Goal: Task Accomplishment & Management: Complete application form

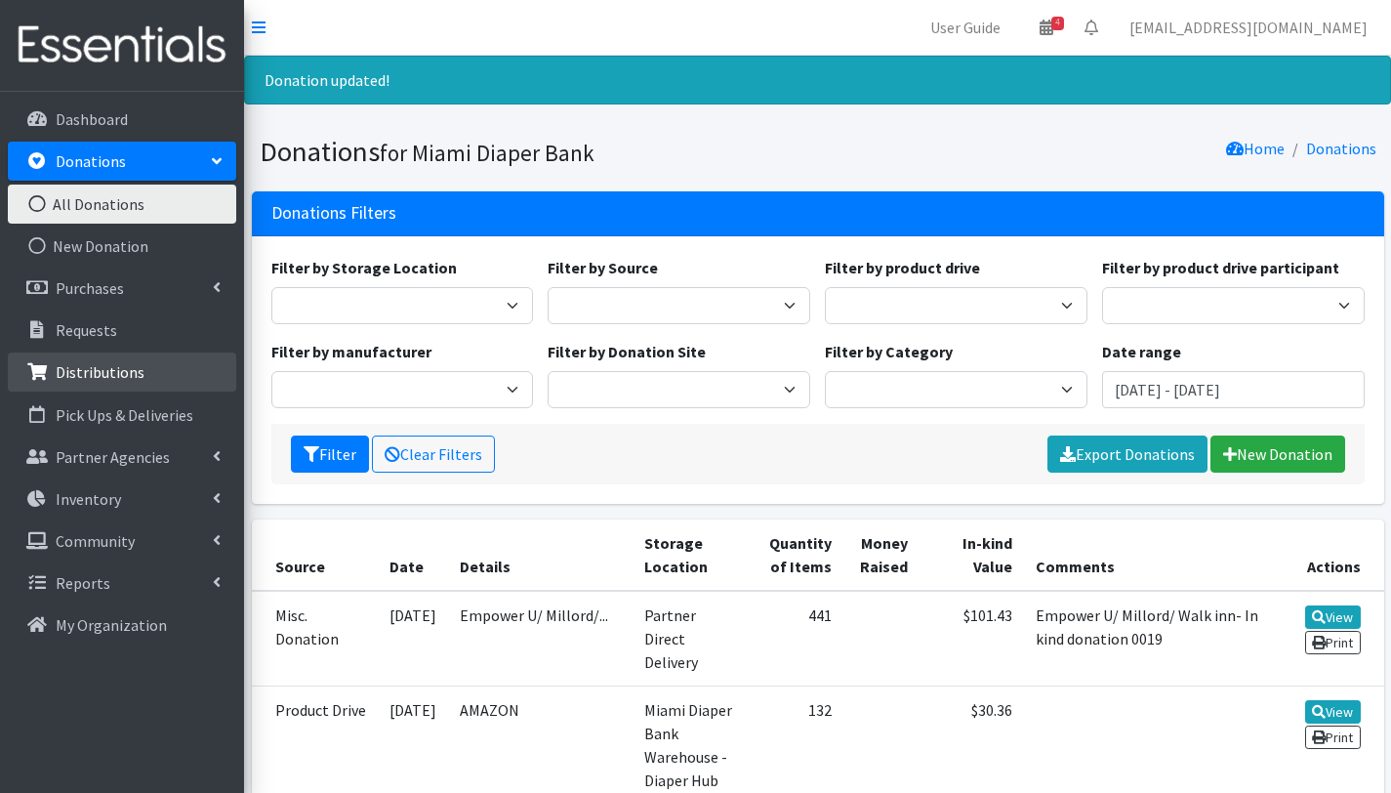
click at [114, 377] on p "Distributions" at bounding box center [100, 372] width 89 height 20
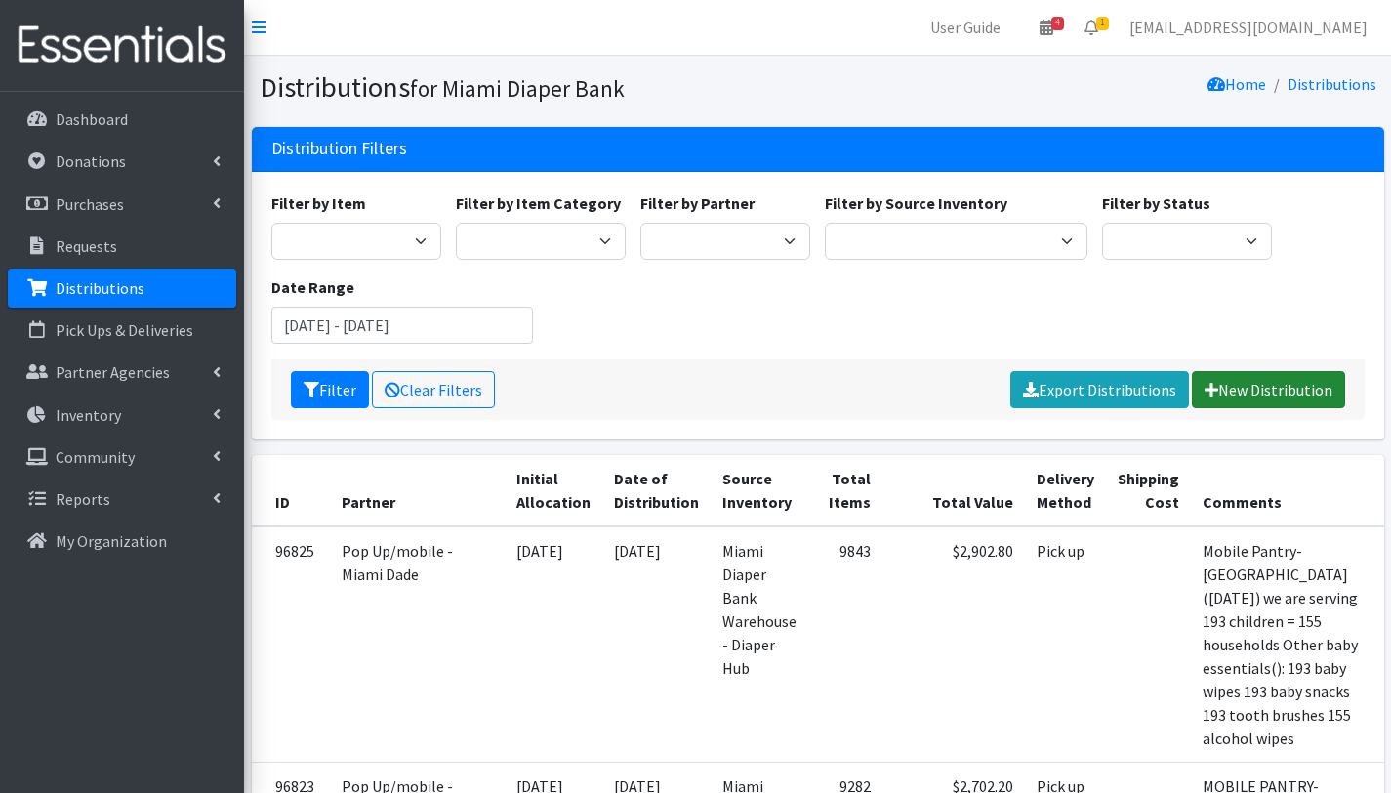
click at [1261, 382] on link "New Distribution" at bounding box center [1268, 389] width 153 height 37
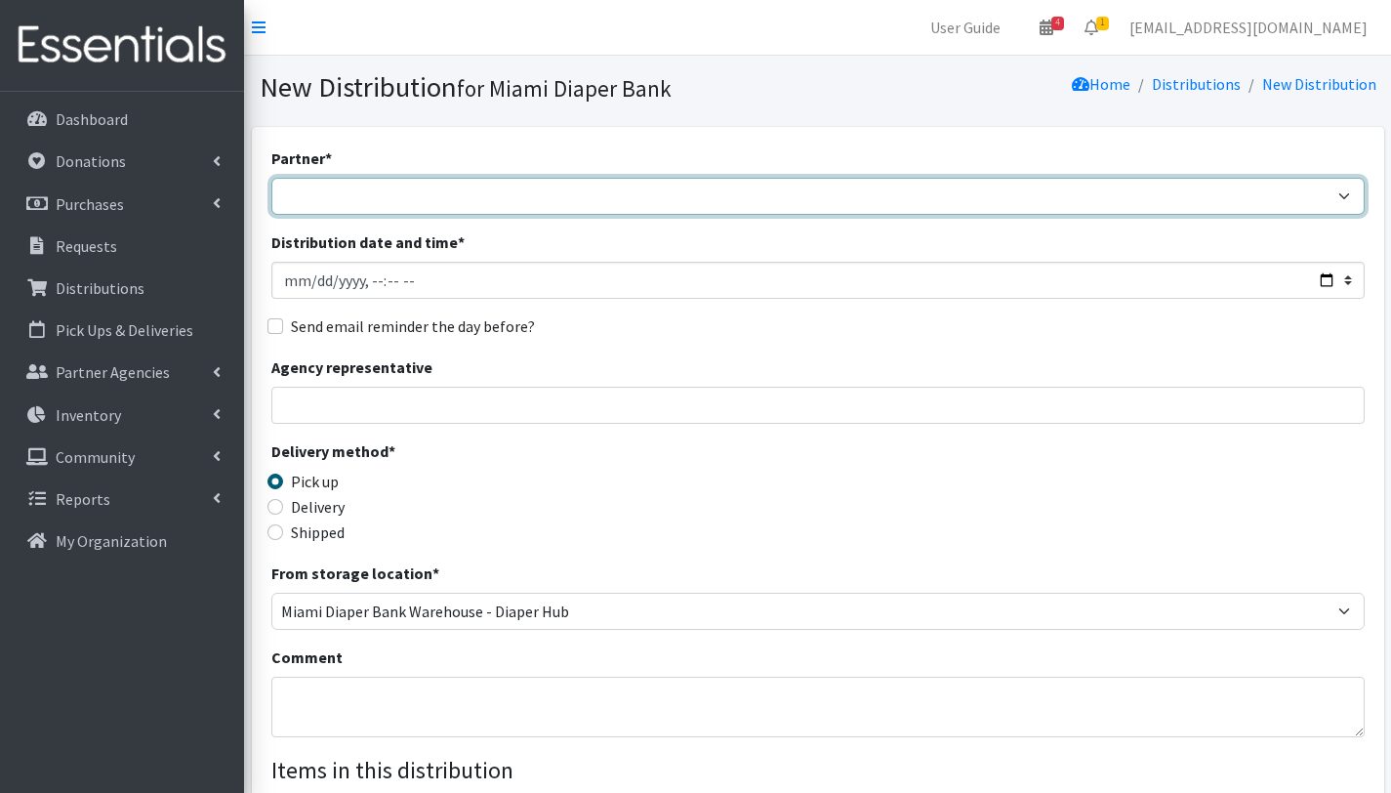
click at [407, 194] on select "305 Pink Pack A Safe Haven for Newborns Basic Needs [GEOGRAPHIC_DATA] [GEOGRAPH…" at bounding box center [817, 196] width 1093 height 37
select select "2872"
click at [271, 178] on select "305 Pink Pack A Safe Haven for Newborns Basic Needs [GEOGRAPHIC_DATA] [GEOGRAPH…" at bounding box center [817, 196] width 1093 height 37
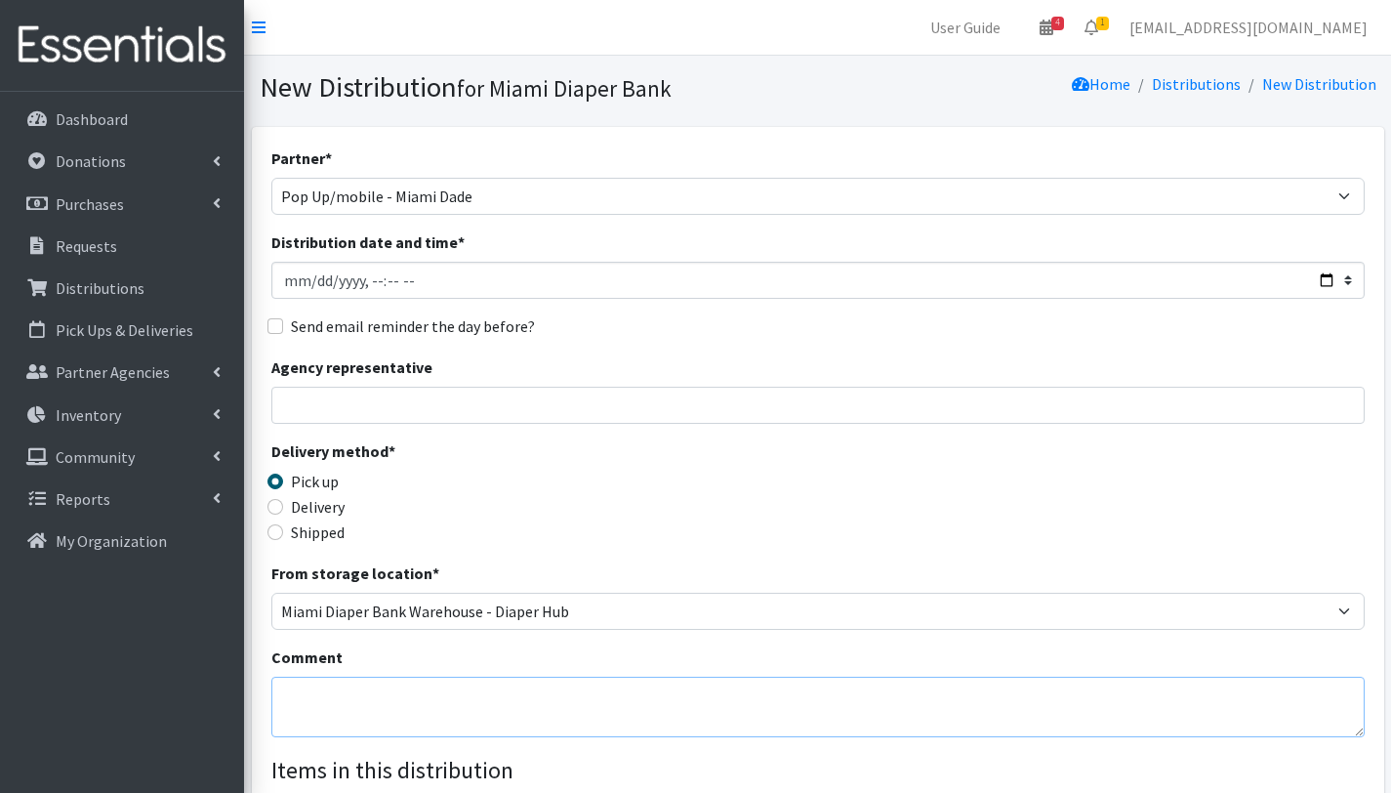
click at [328, 697] on textarea "Comment" at bounding box center [817, 706] width 1093 height 61
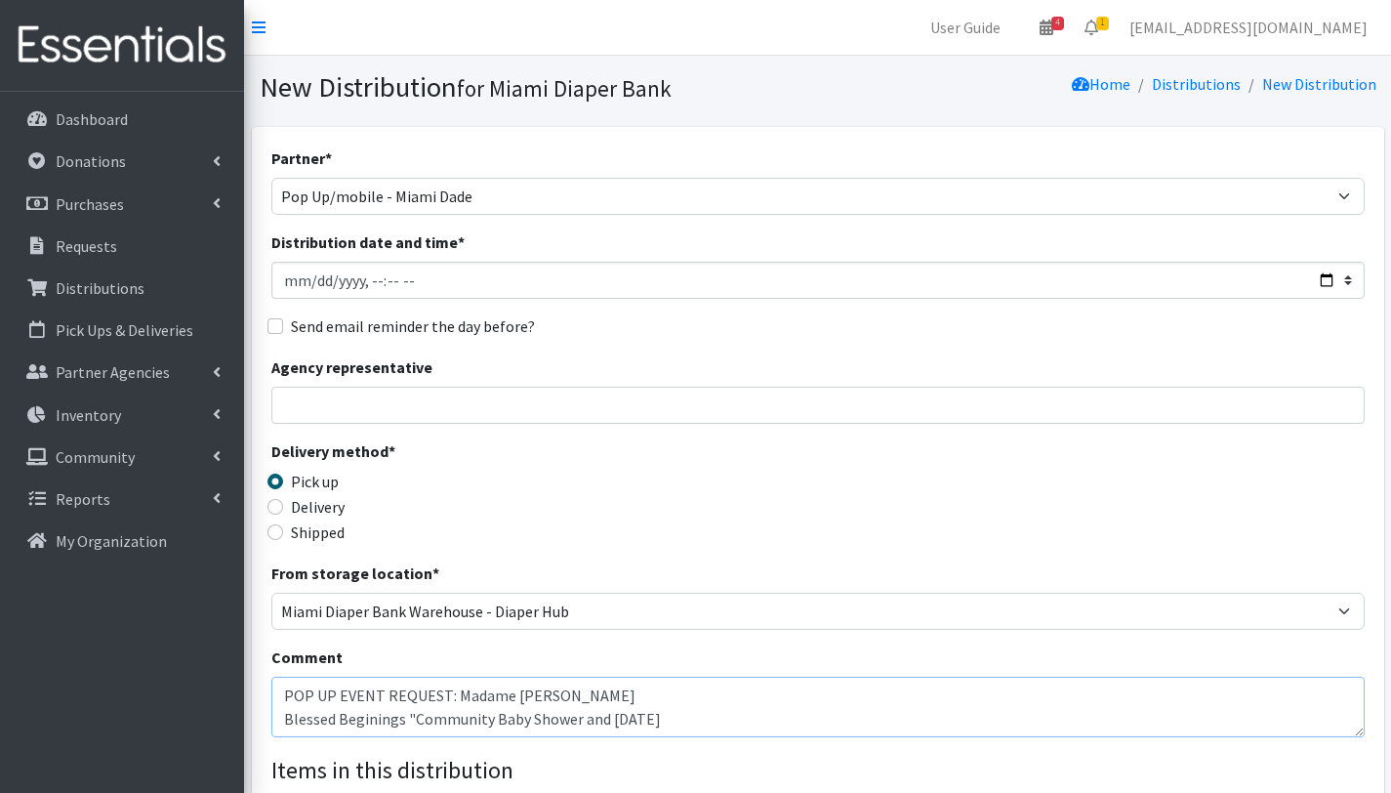
click at [385, 720] on textarea "POP UP EVENT REQUEST: Madame [PERSON_NAME] Blessed Beginings "Community Baby Sh…" at bounding box center [817, 706] width 1093 height 61
click at [694, 721] on textarea "POP UP EVENT REQUEST: Madame [PERSON_NAME] Blessed Beginnings: "Community Baby …" at bounding box center [817, 706] width 1093 height 61
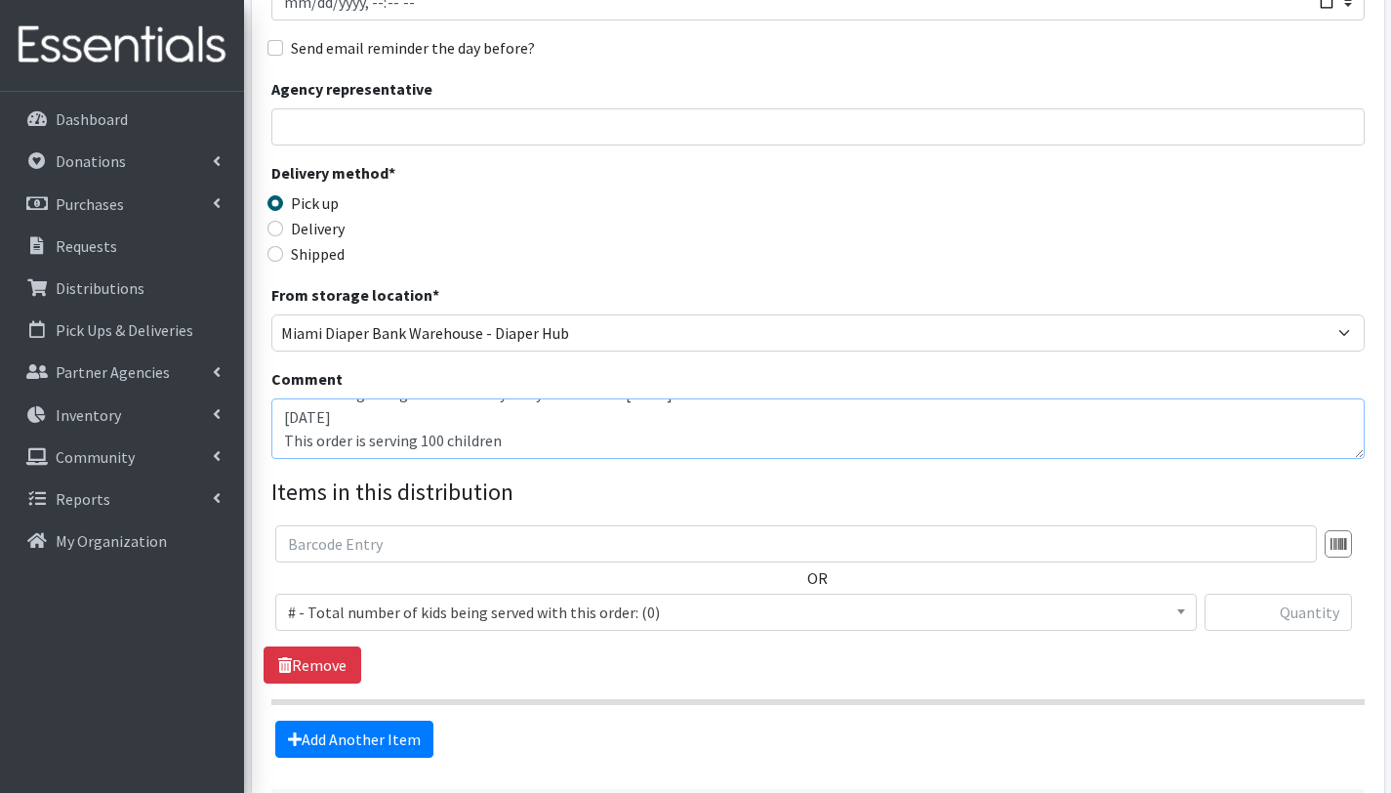
scroll to position [346, 0]
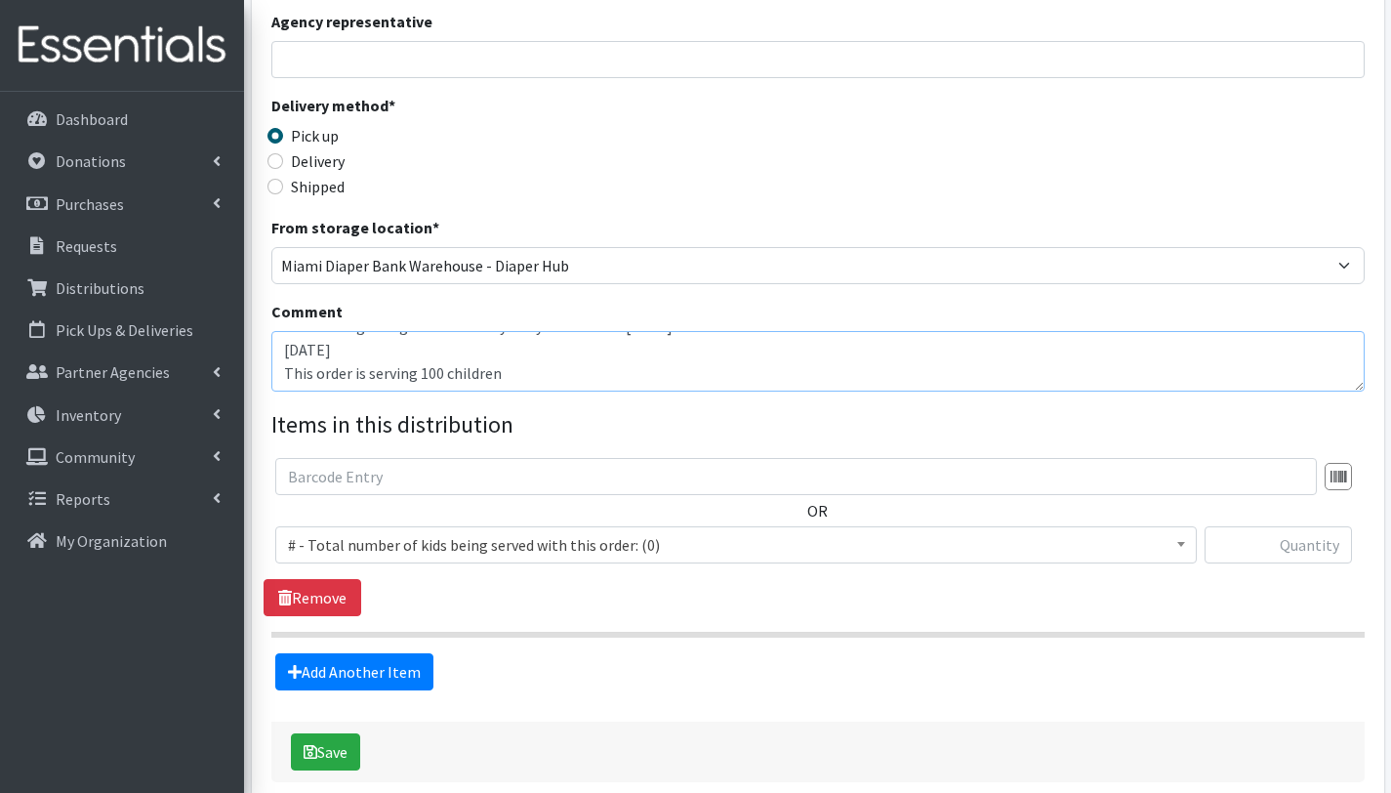
type textarea "POP UP EVENT REQUEST: Madame [PERSON_NAME] Blessed Beginnings: "Community Baby …"
click at [385, 489] on input "text" at bounding box center [795, 476] width 1041 height 37
click at [379, 540] on span "# - Total number of kids being served with this order: (0)" at bounding box center [736, 544] width 896 height 27
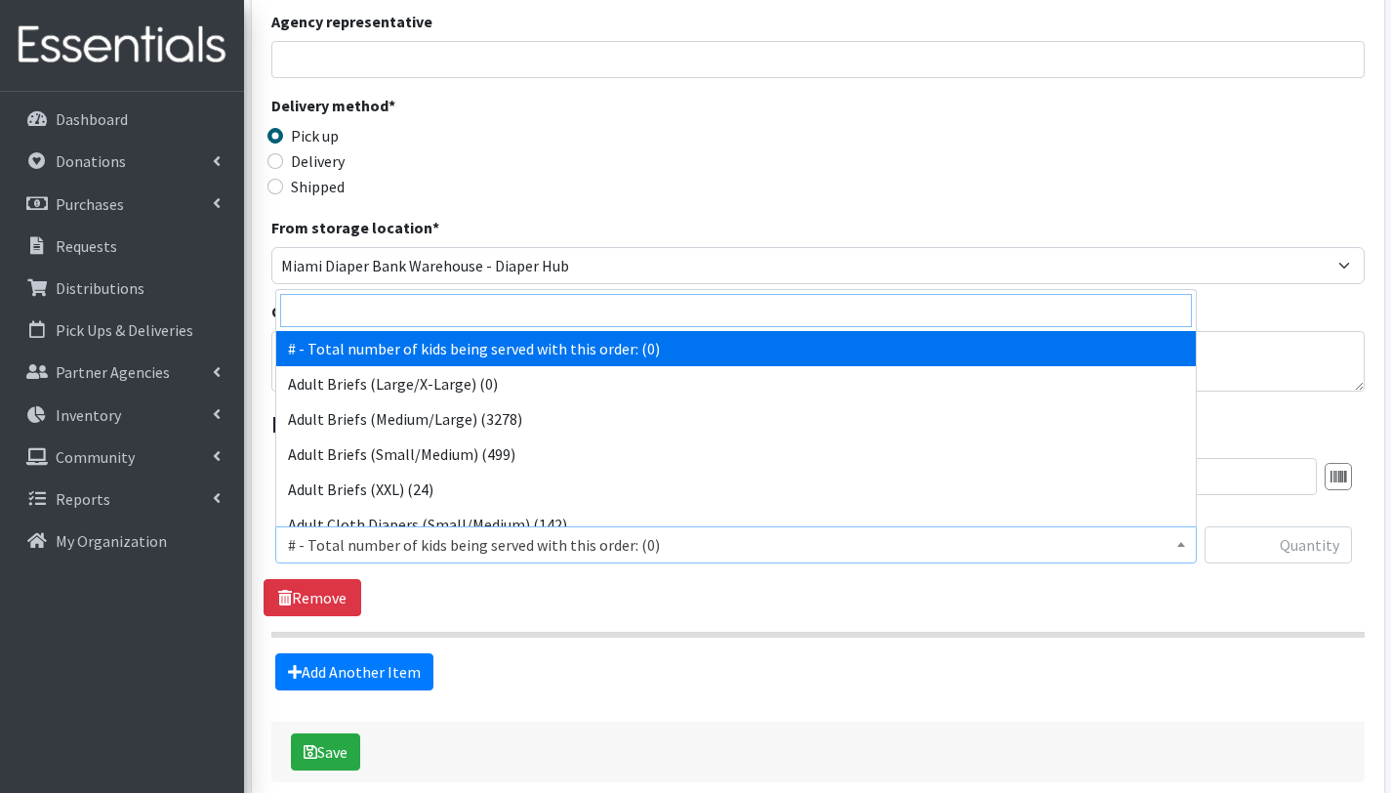
click at [490, 320] on input "search" at bounding box center [736, 310] width 912 height 33
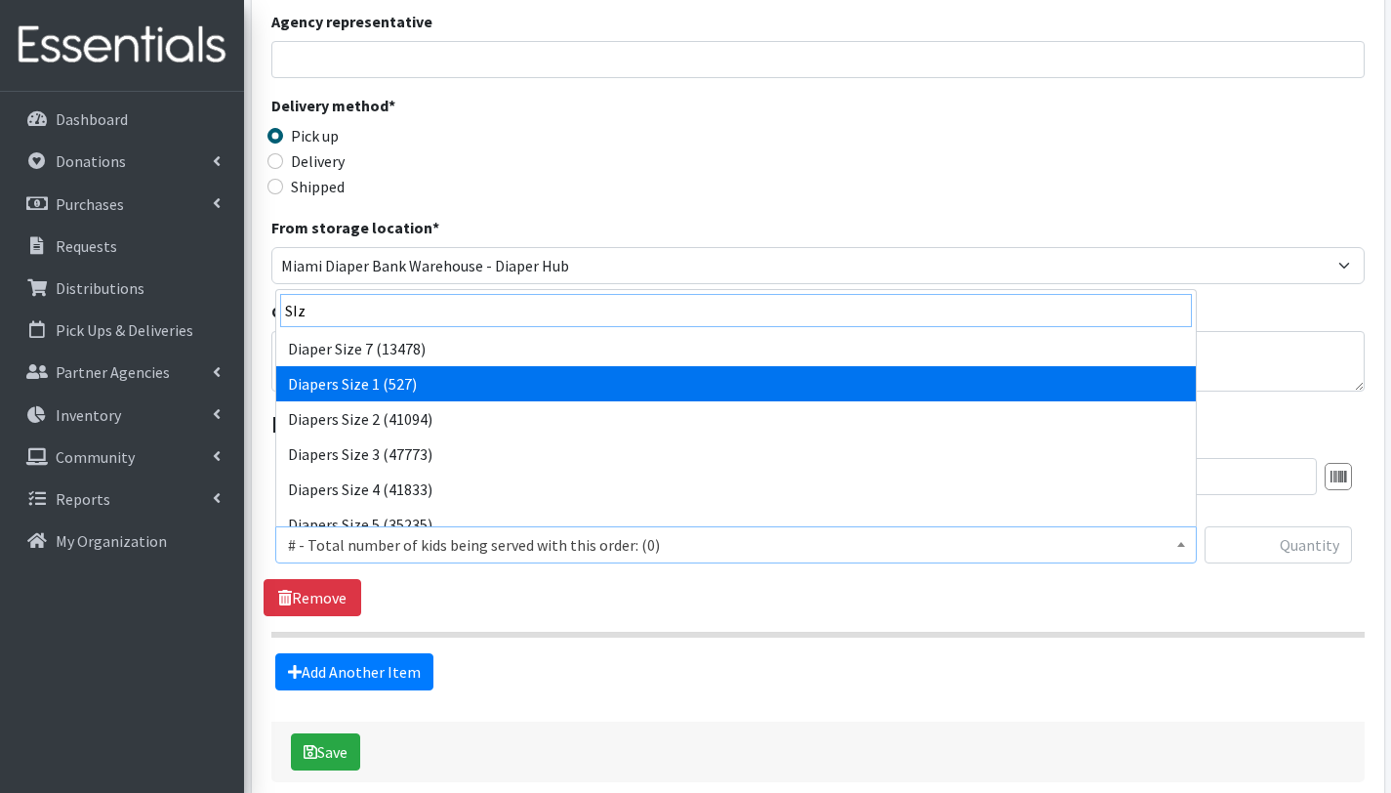
type input "SIz"
select select "2665"
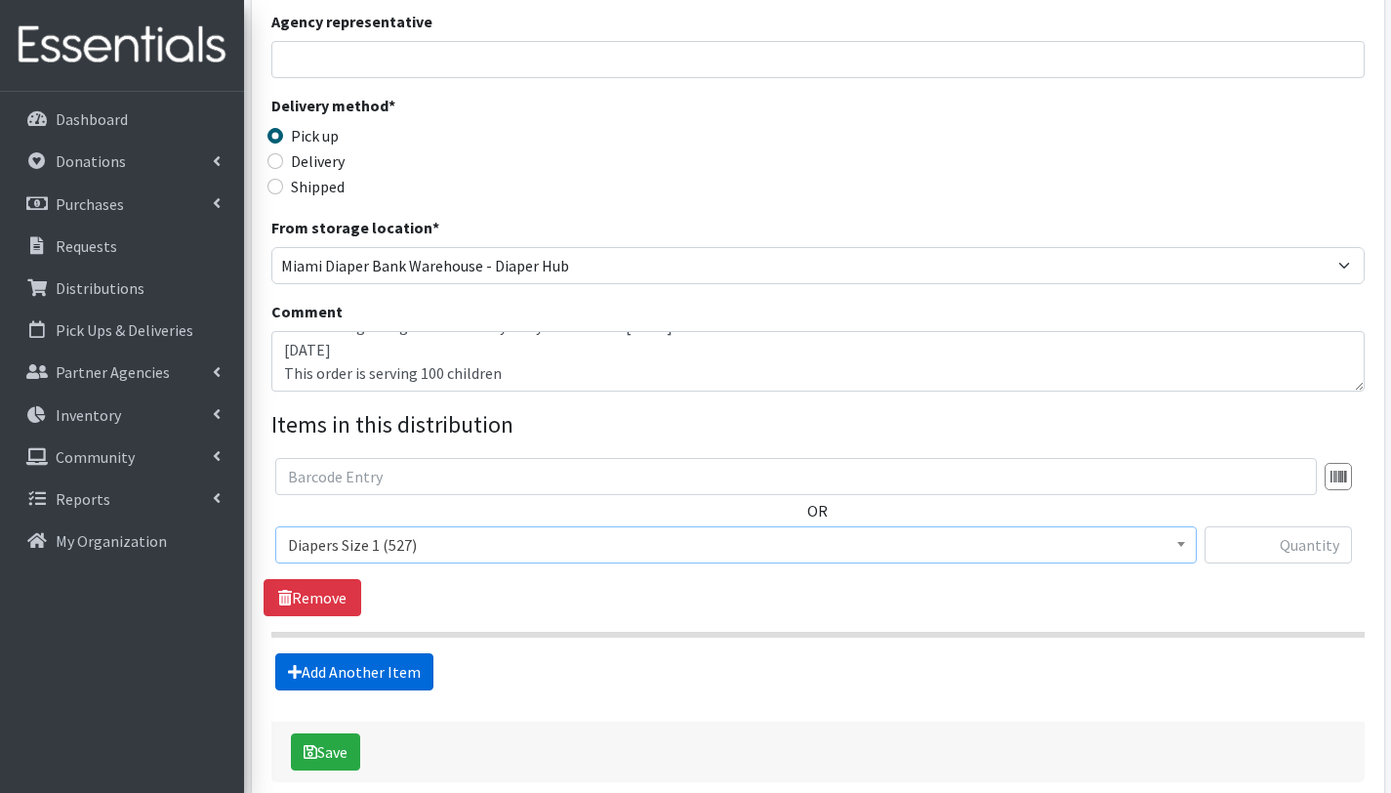
click at [394, 669] on link "Add Another Item" at bounding box center [354, 671] width 158 height 37
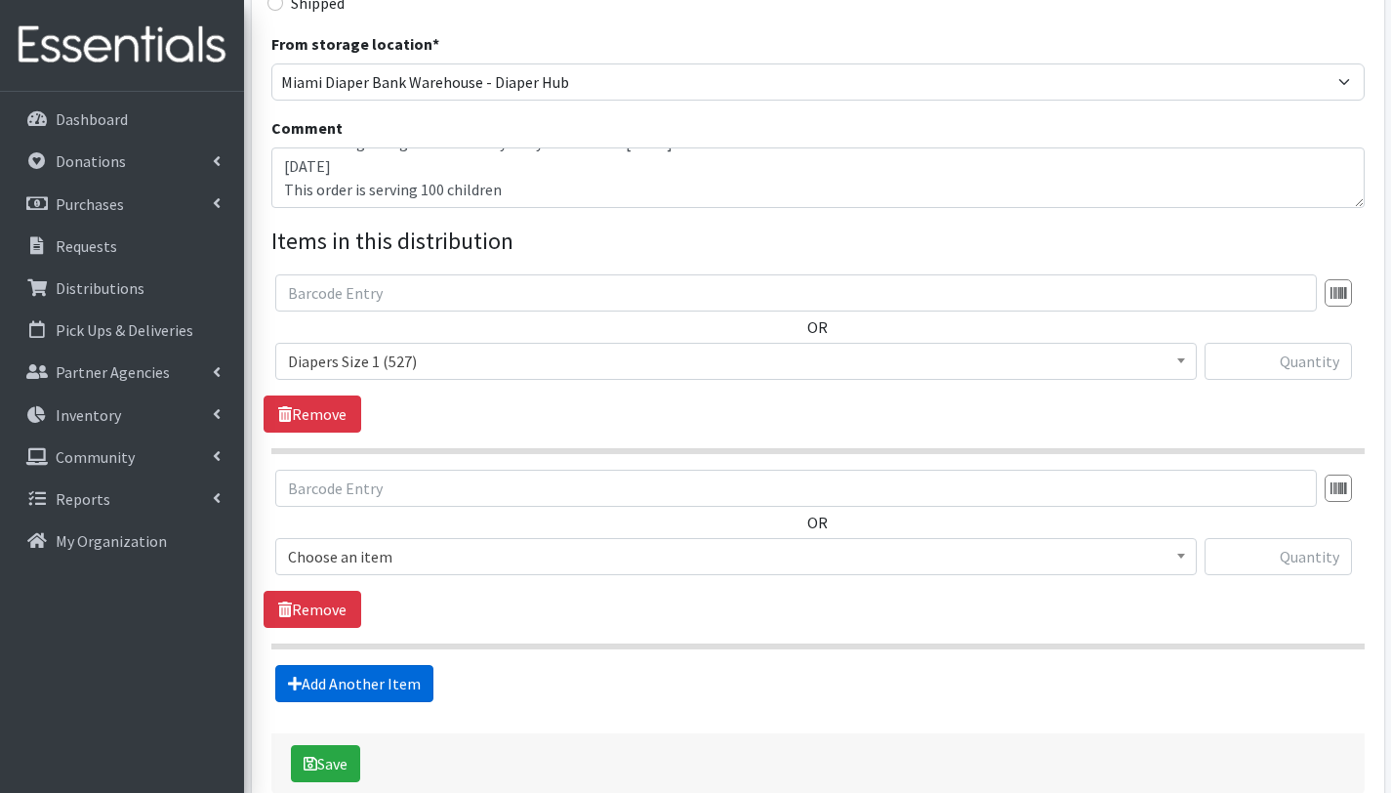
scroll to position [637, 0]
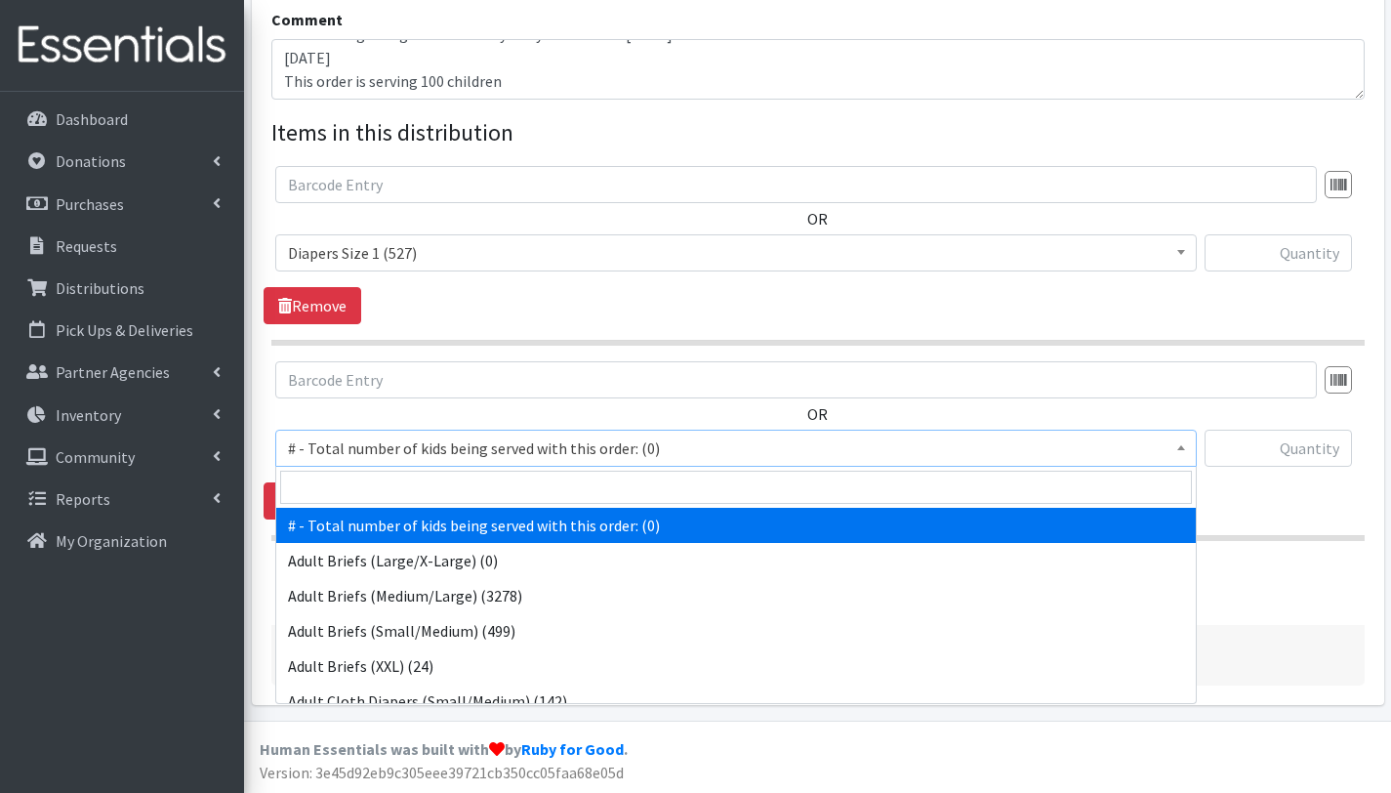
click at [417, 453] on span "# - Total number of kids being served with this order: (0)" at bounding box center [736, 447] width 896 height 27
click at [428, 487] on input "search" at bounding box center [736, 486] width 912 height 33
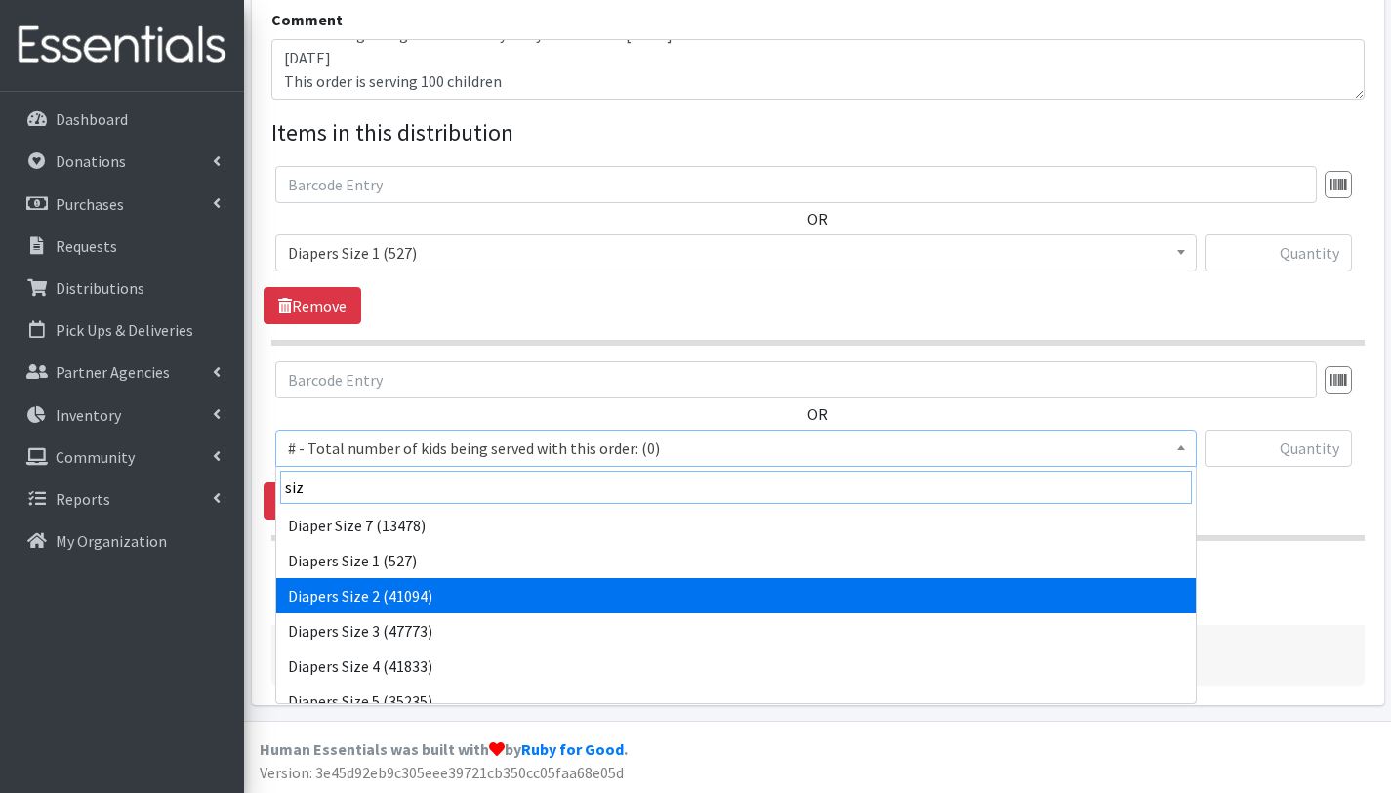
type input "siz"
select select "2668"
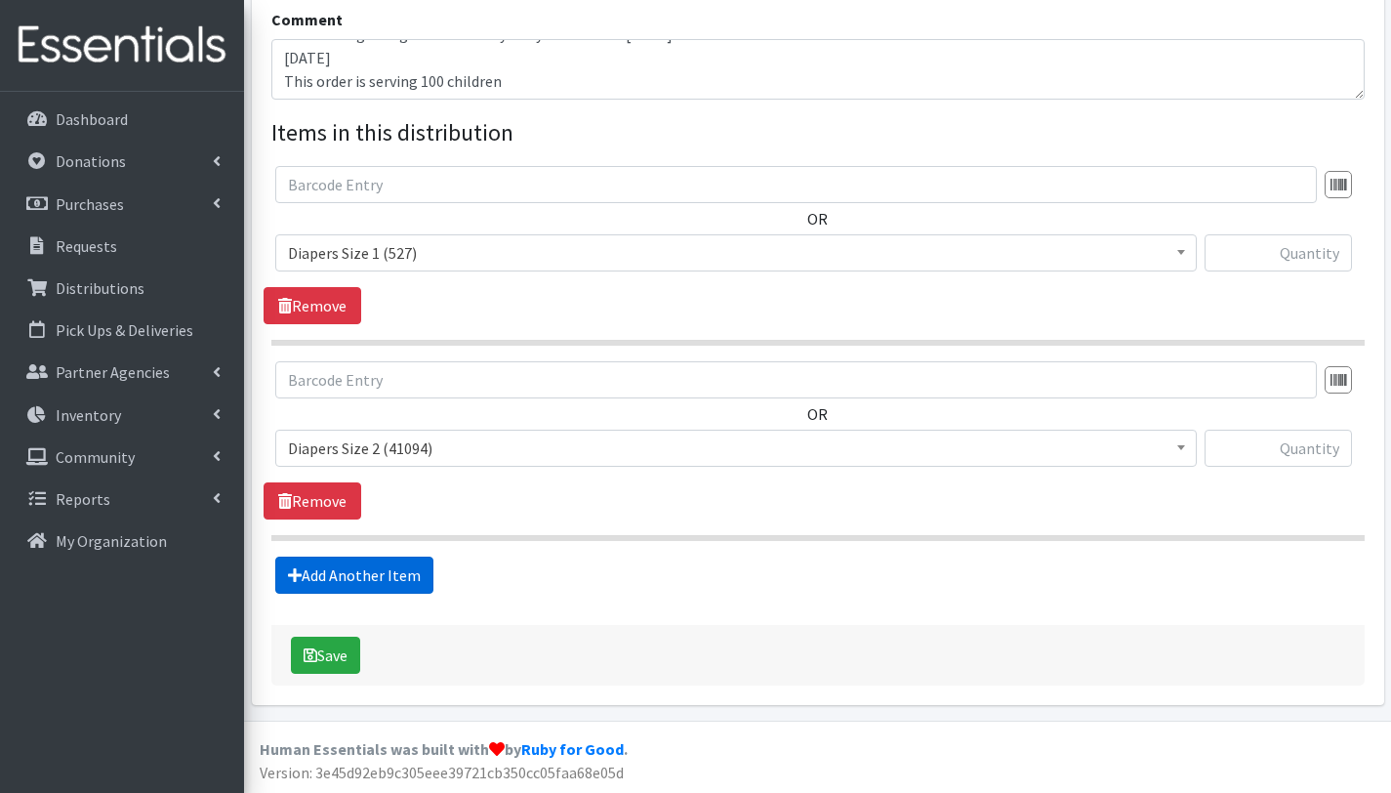
click at [382, 575] on link "Add Another Item" at bounding box center [354, 574] width 158 height 37
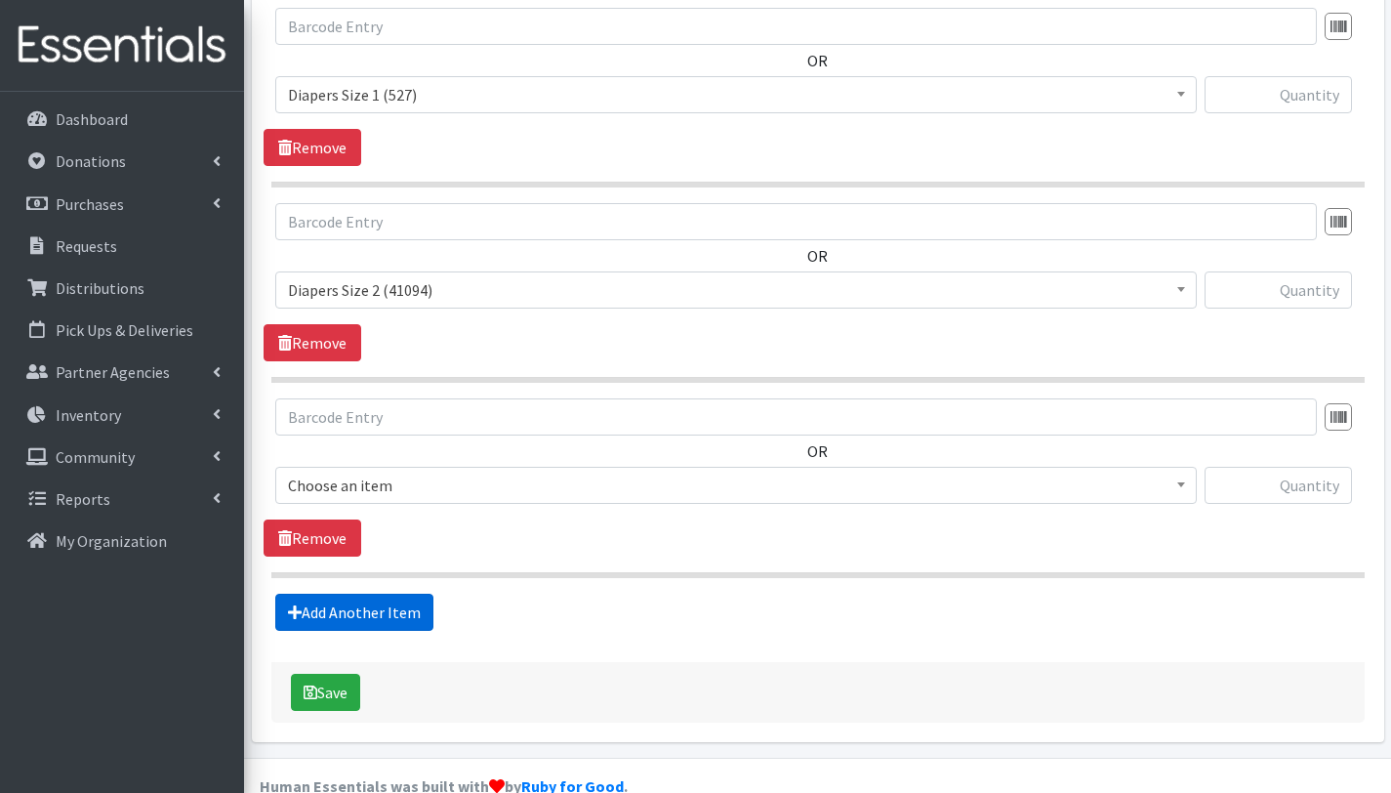
scroll to position [833, 0]
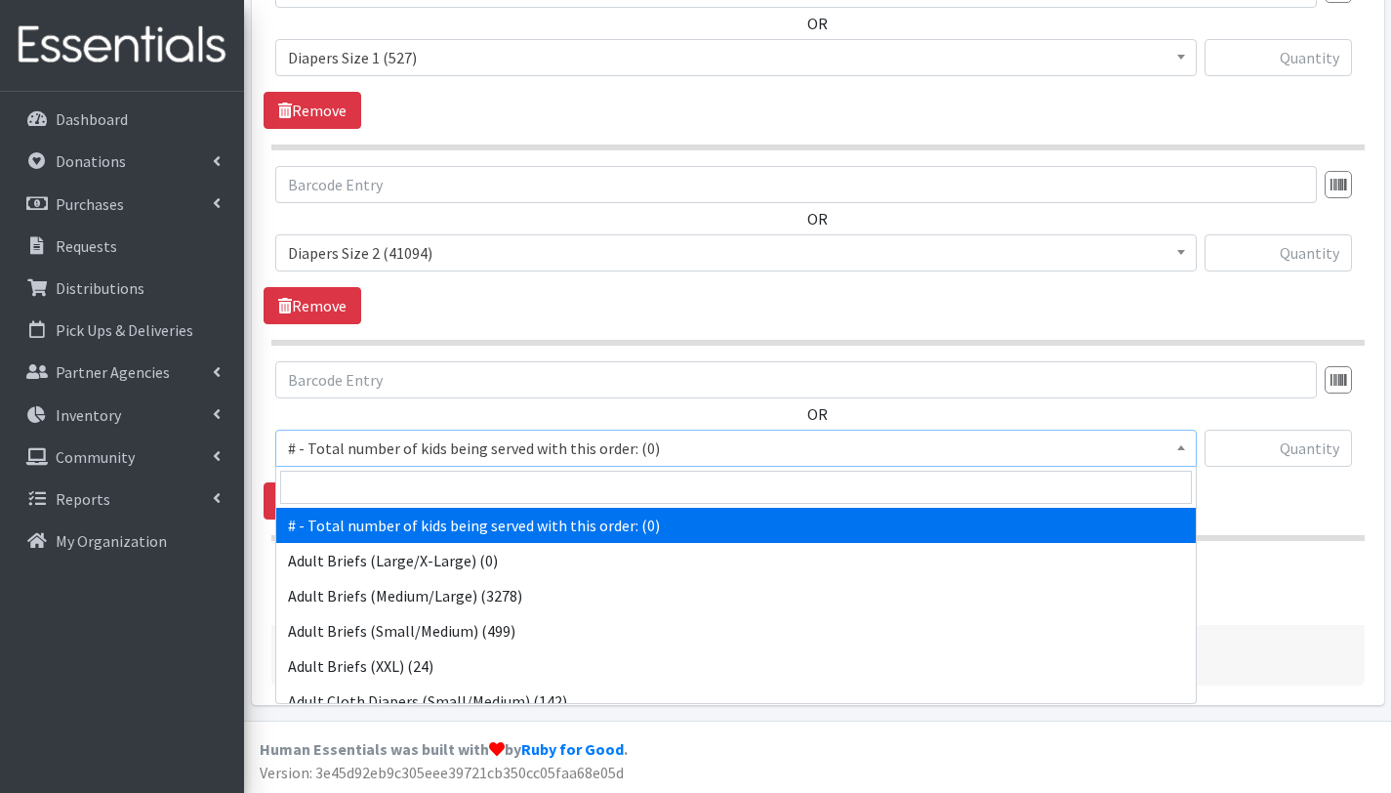
click at [379, 449] on span "# - Total number of kids being served with this order: (0)" at bounding box center [736, 447] width 896 height 27
click at [383, 484] on input "search" at bounding box center [736, 486] width 912 height 33
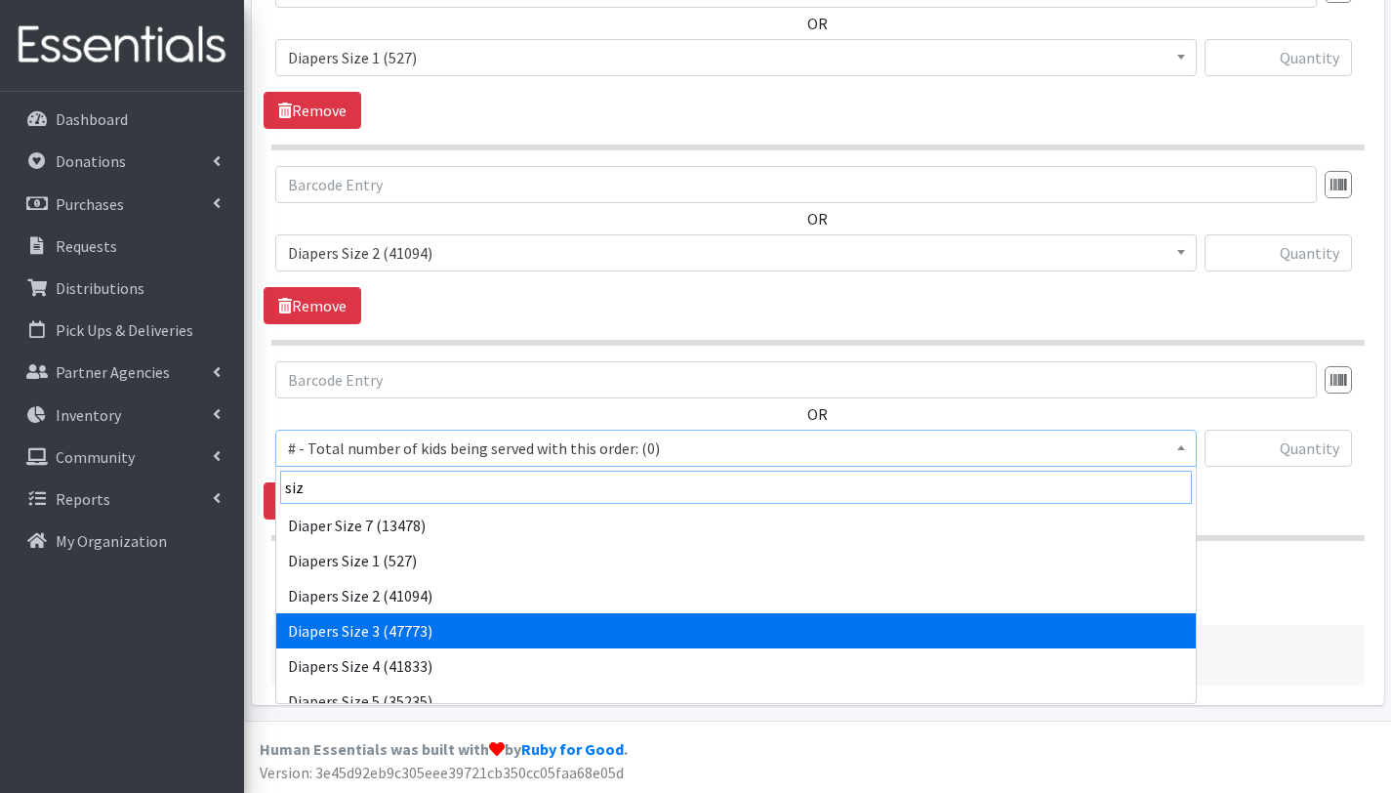
type input "siz"
select select "2655"
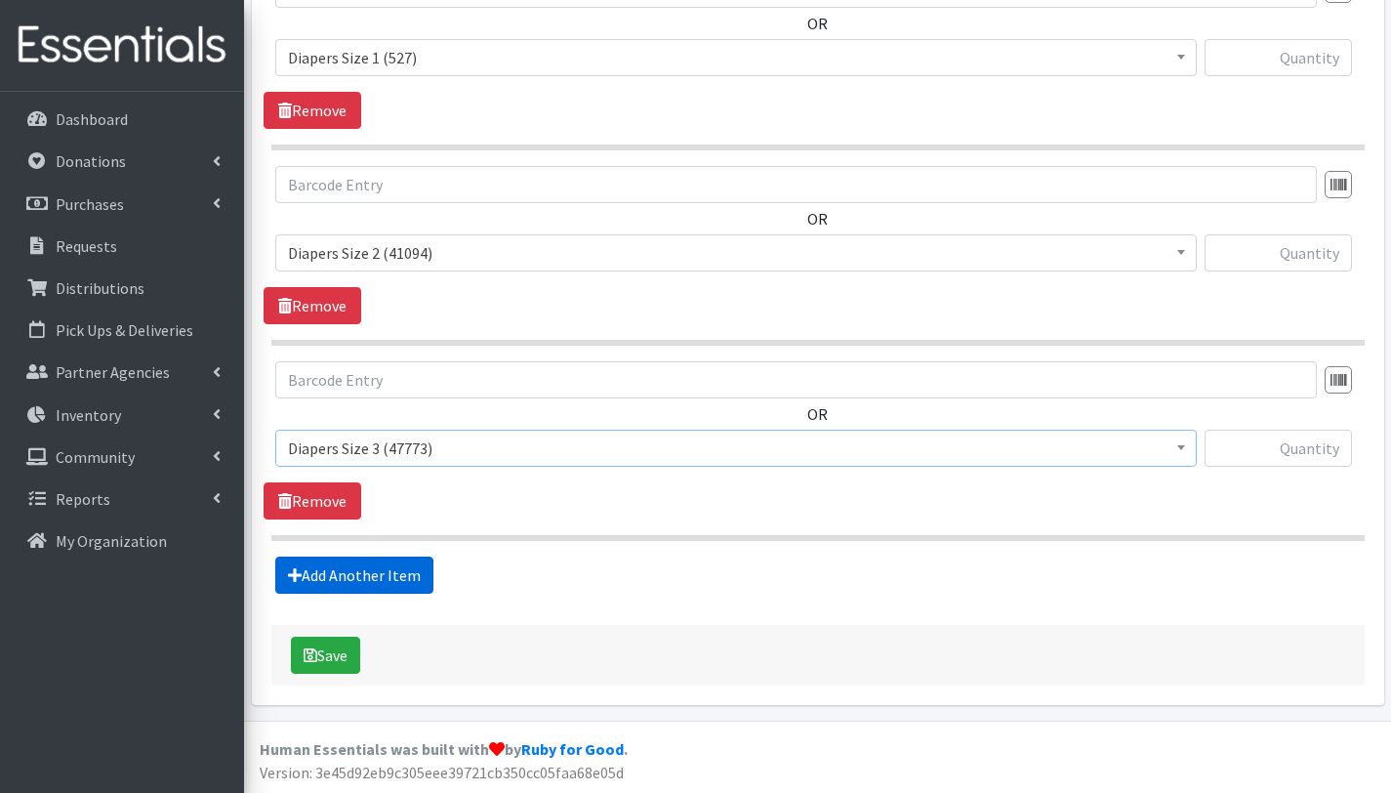
click at [359, 587] on link "Add Another Item" at bounding box center [354, 574] width 158 height 37
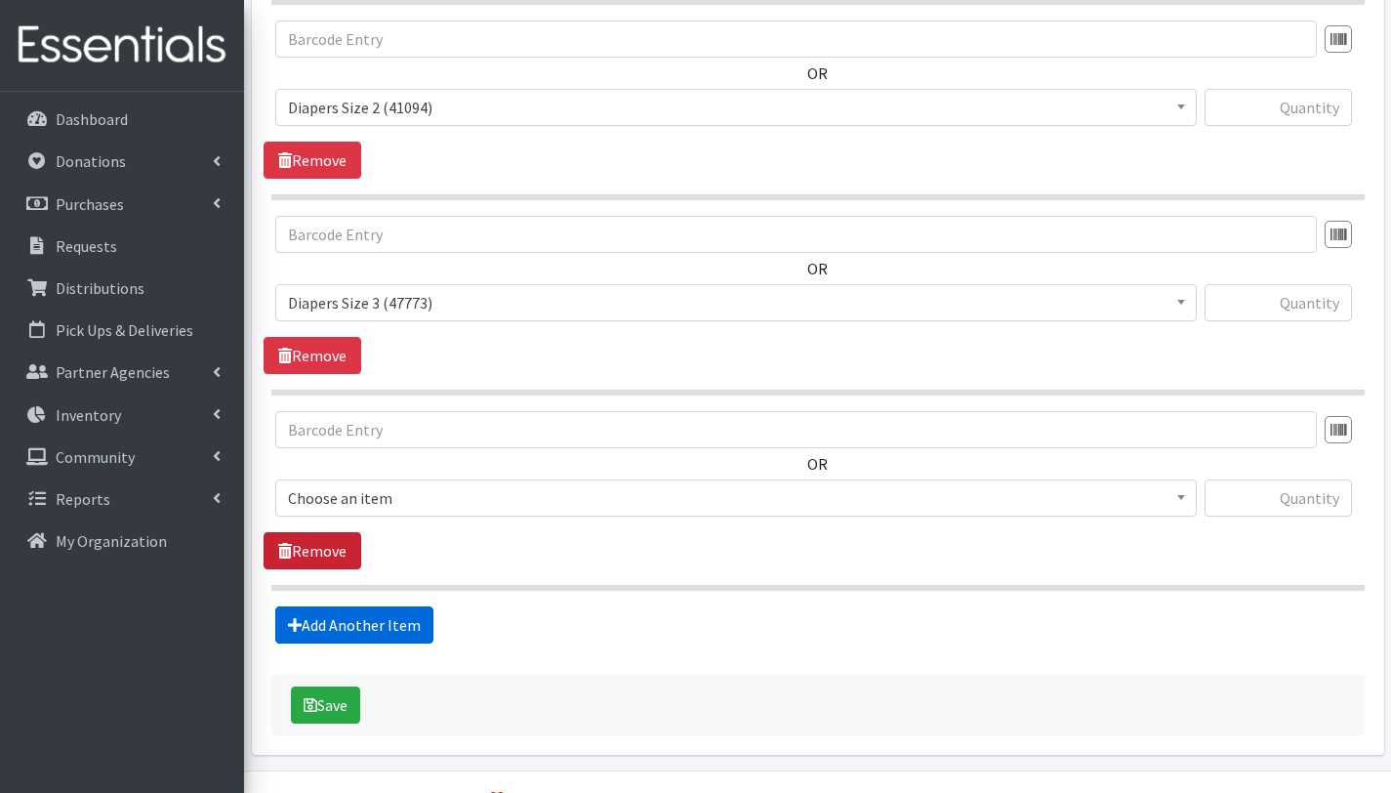
scroll to position [1028, 0]
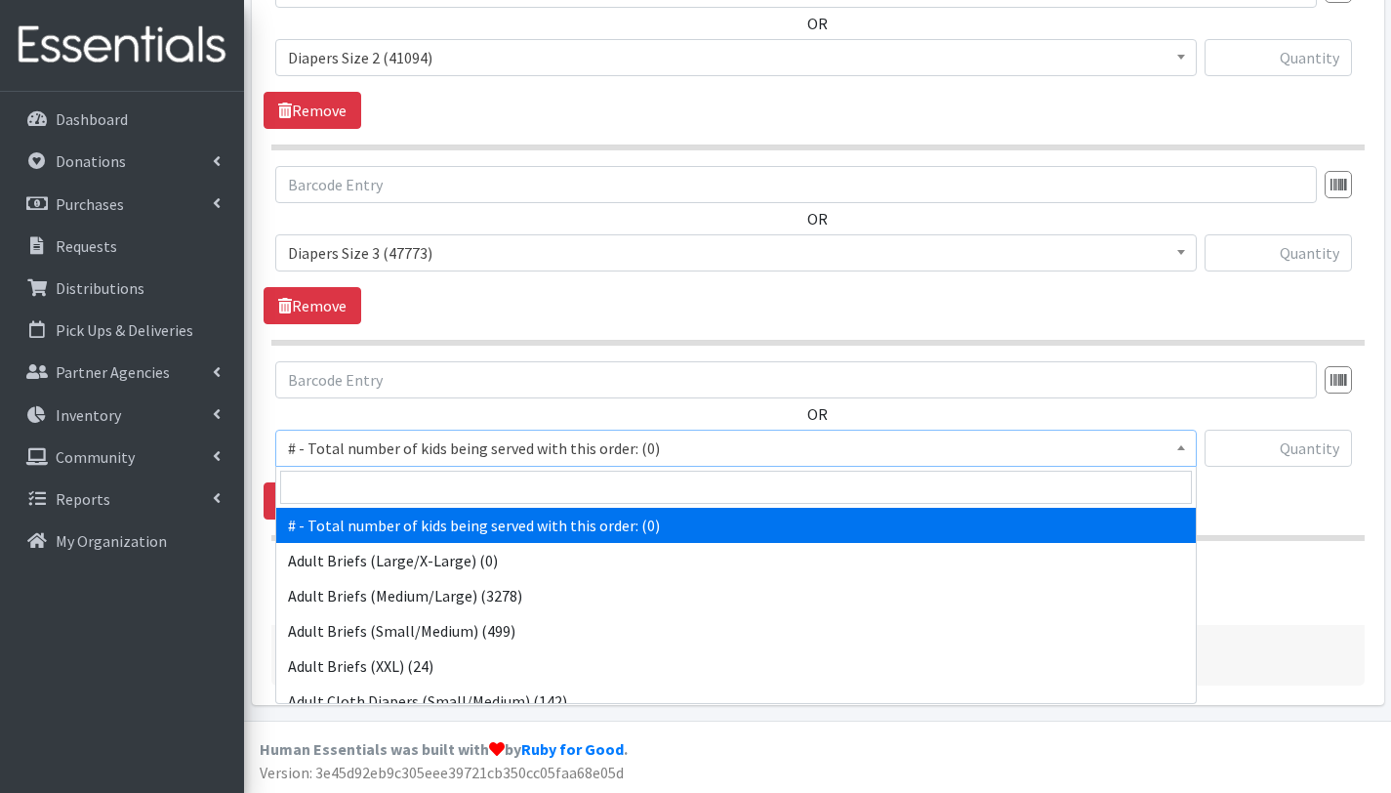
click at [368, 446] on span "# - Total number of kids being served with this order: (0)" at bounding box center [736, 447] width 896 height 27
click at [373, 488] on input "search" at bounding box center [736, 486] width 912 height 33
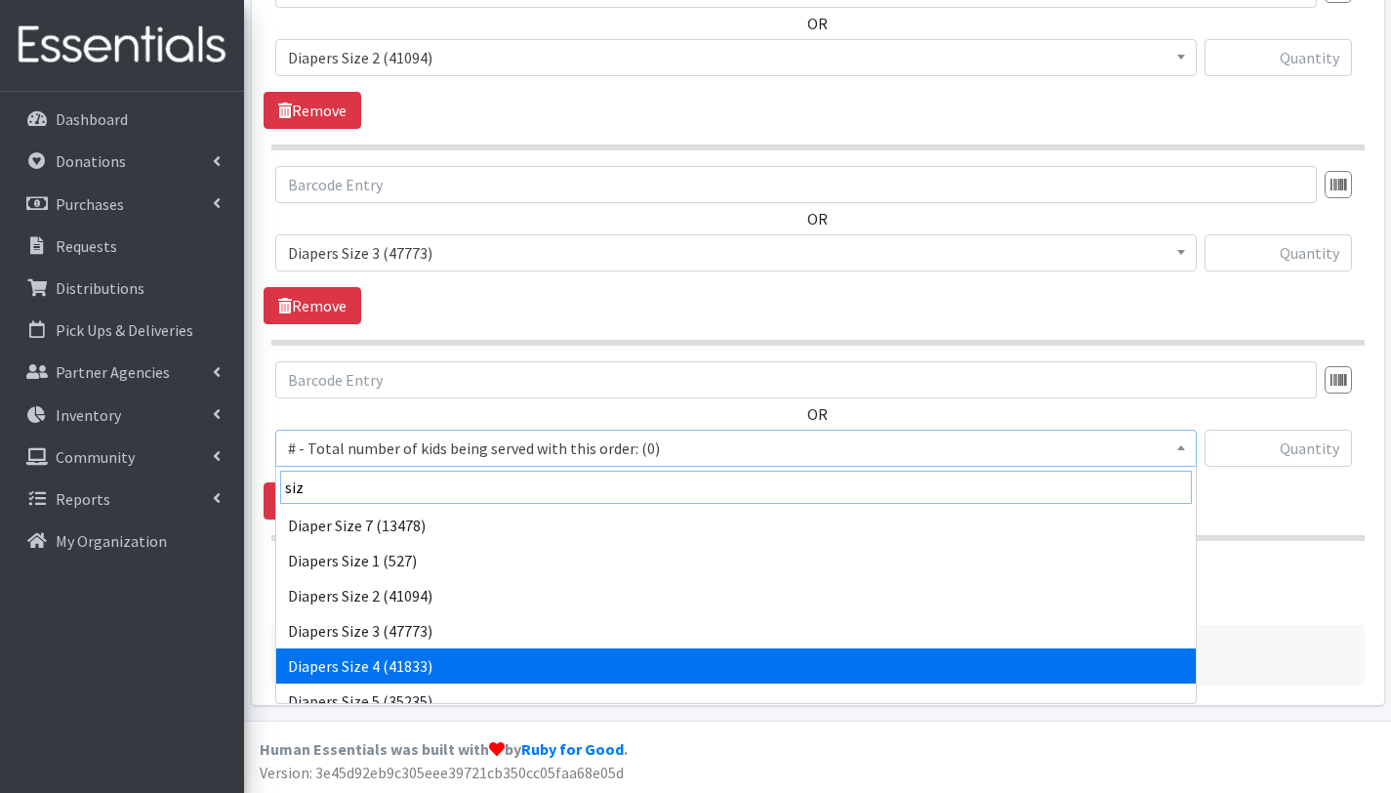
type input "siz"
select select "2661"
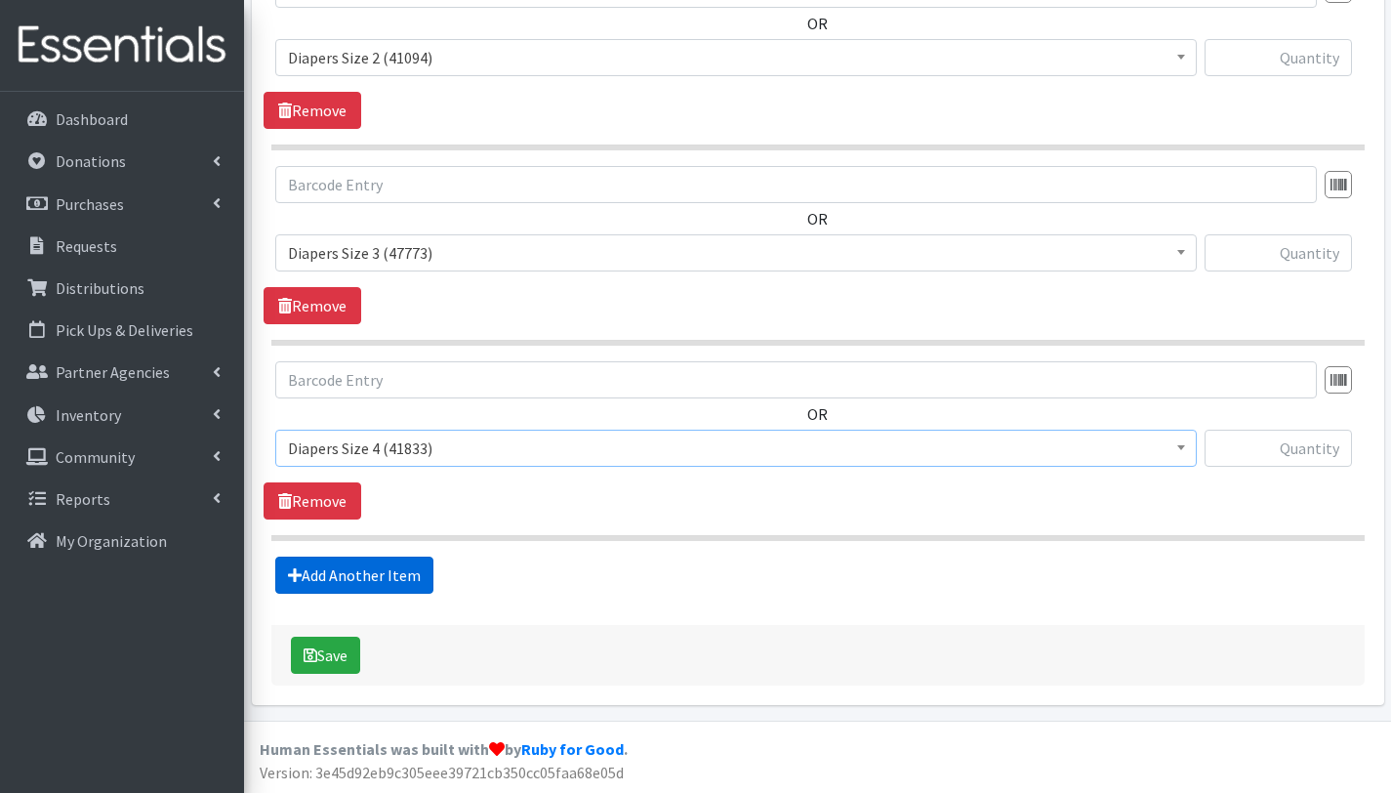
click at [401, 572] on link "Add Another Item" at bounding box center [354, 574] width 158 height 37
click at [399, 441] on span "# - Total number of kids being served with this order: (0)" at bounding box center [736, 447] width 896 height 27
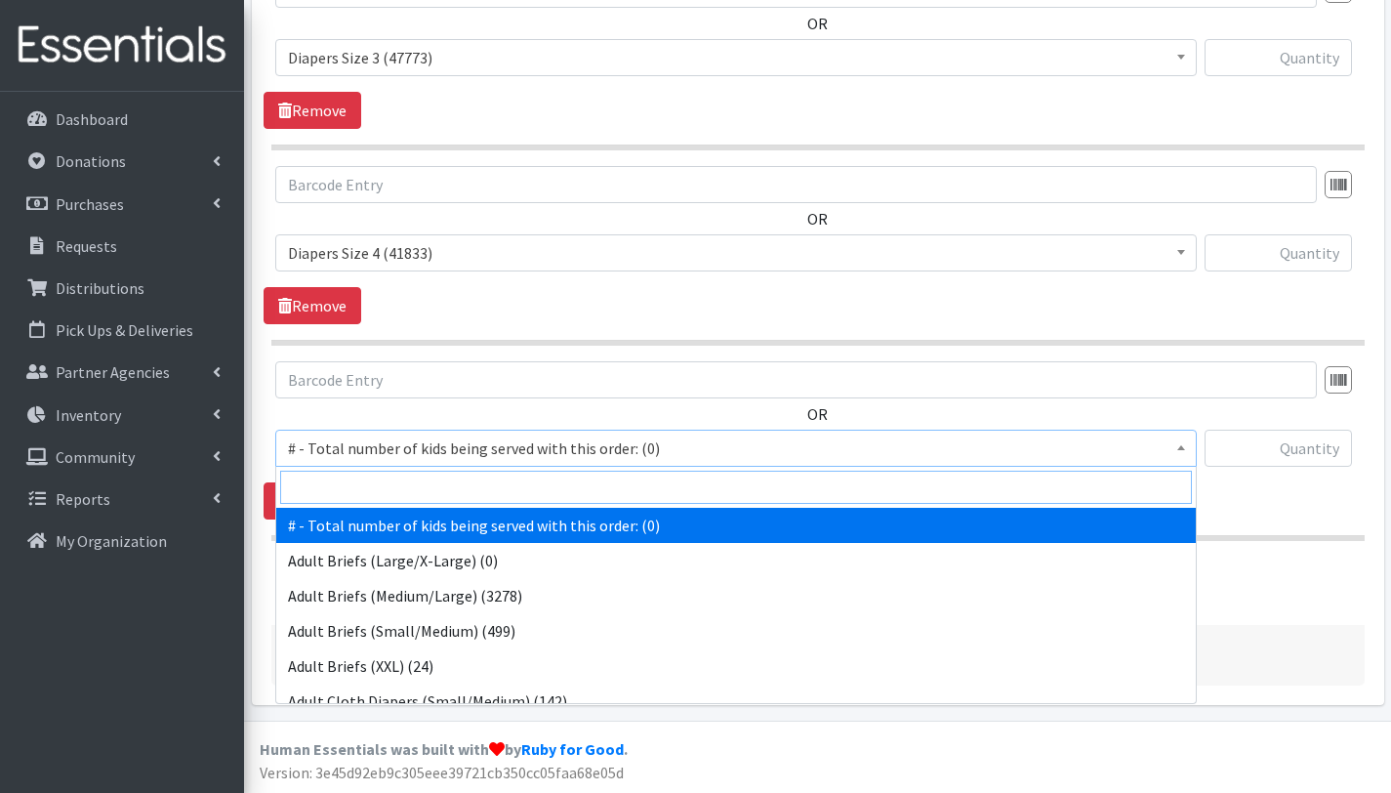
click at [398, 481] on input "search" at bounding box center [736, 486] width 912 height 33
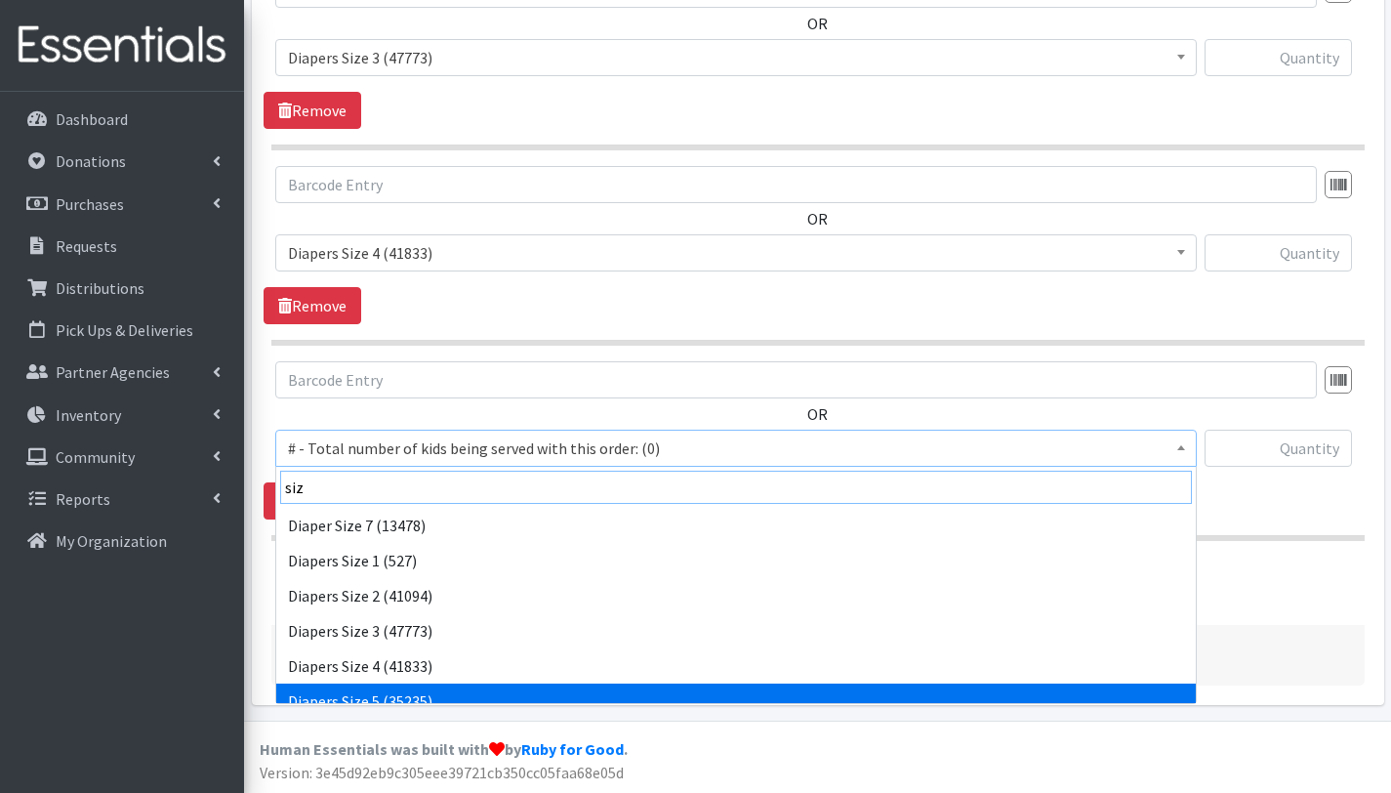
type input "siz"
select select "2652"
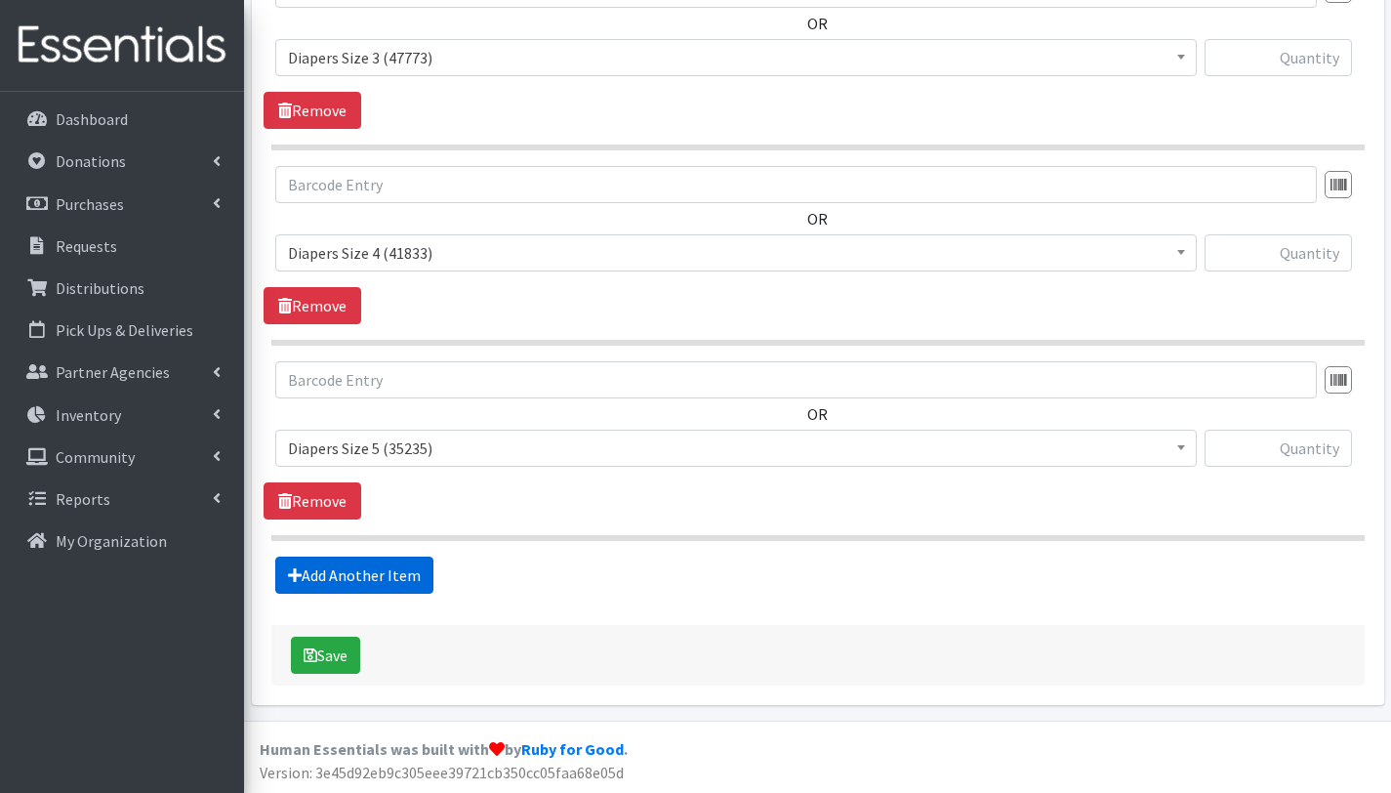
click at [386, 573] on link "Add Another Item" at bounding box center [354, 574] width 158 height 37
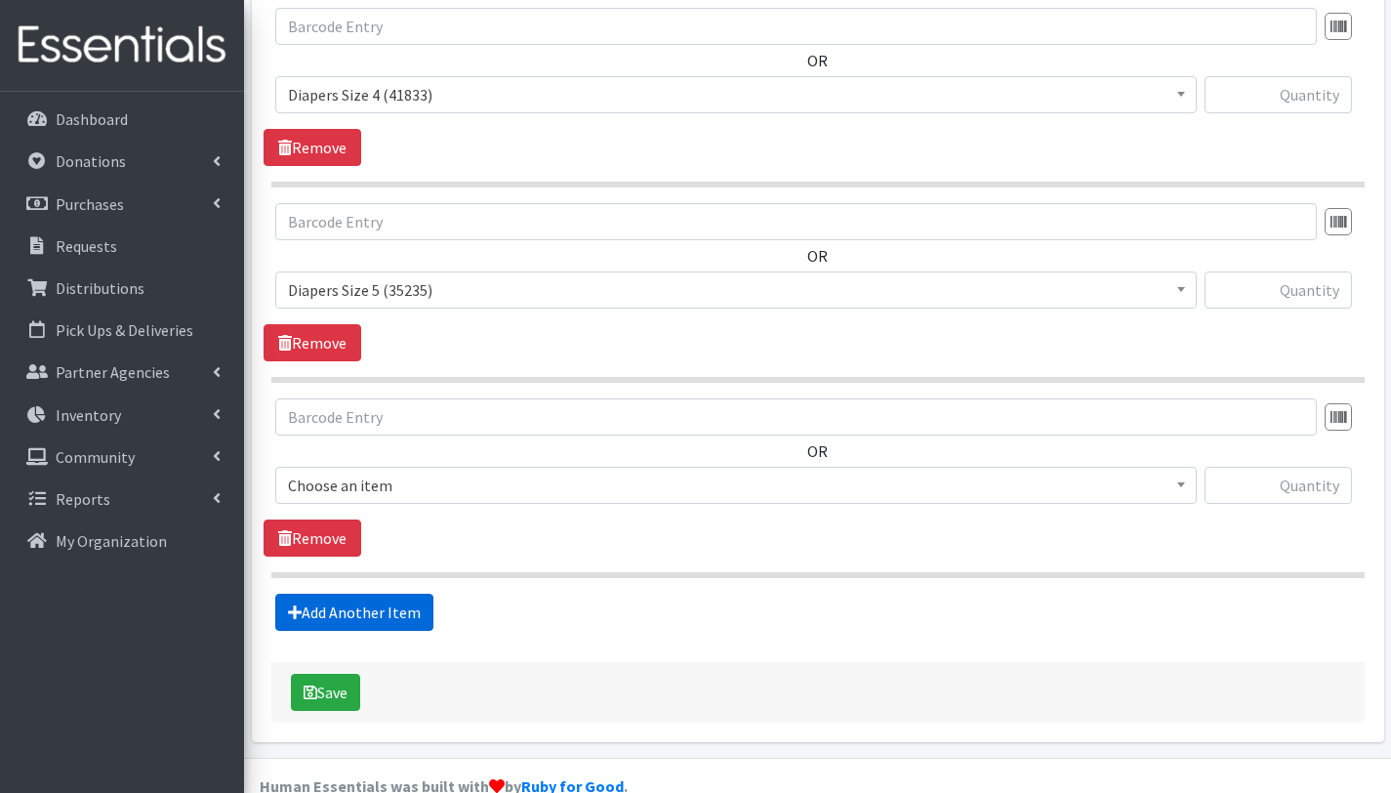
scroll to position [1418, 0]
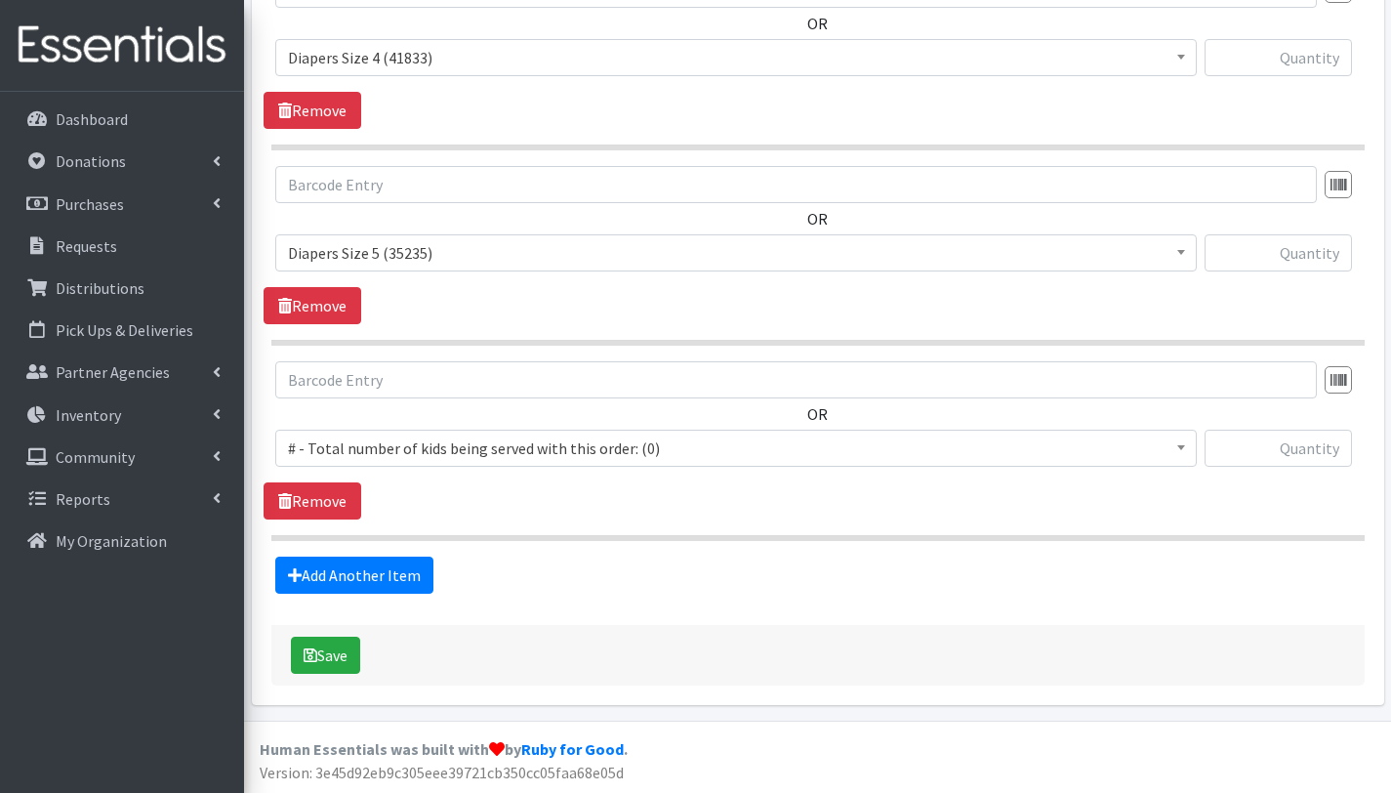
click at [379, 456] on span "# - Total number of kids being served with this order: (0)" at bounding box center [736, 447] width 896 height 27
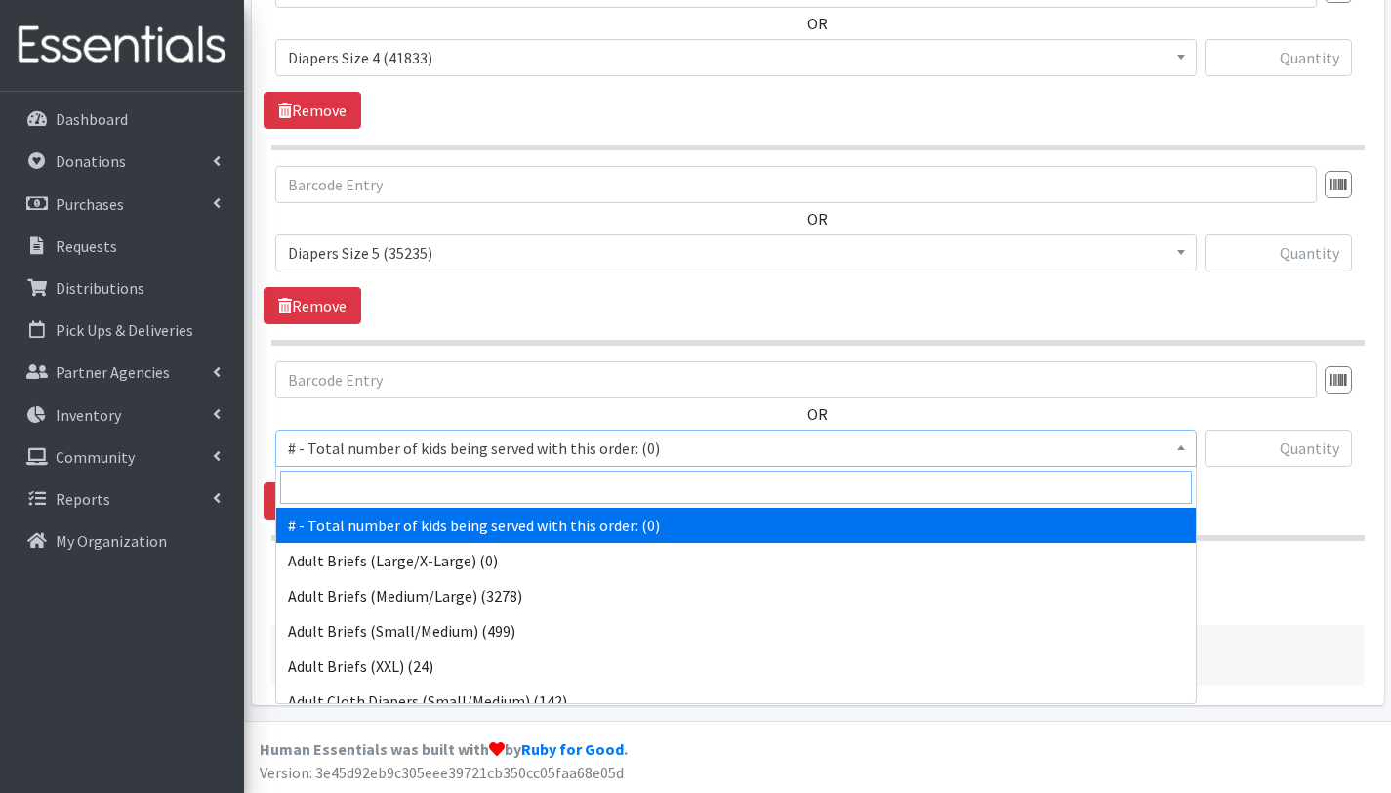
click at [383, 500] on input "search" at bounding box center [736, 486] width 912 height 33
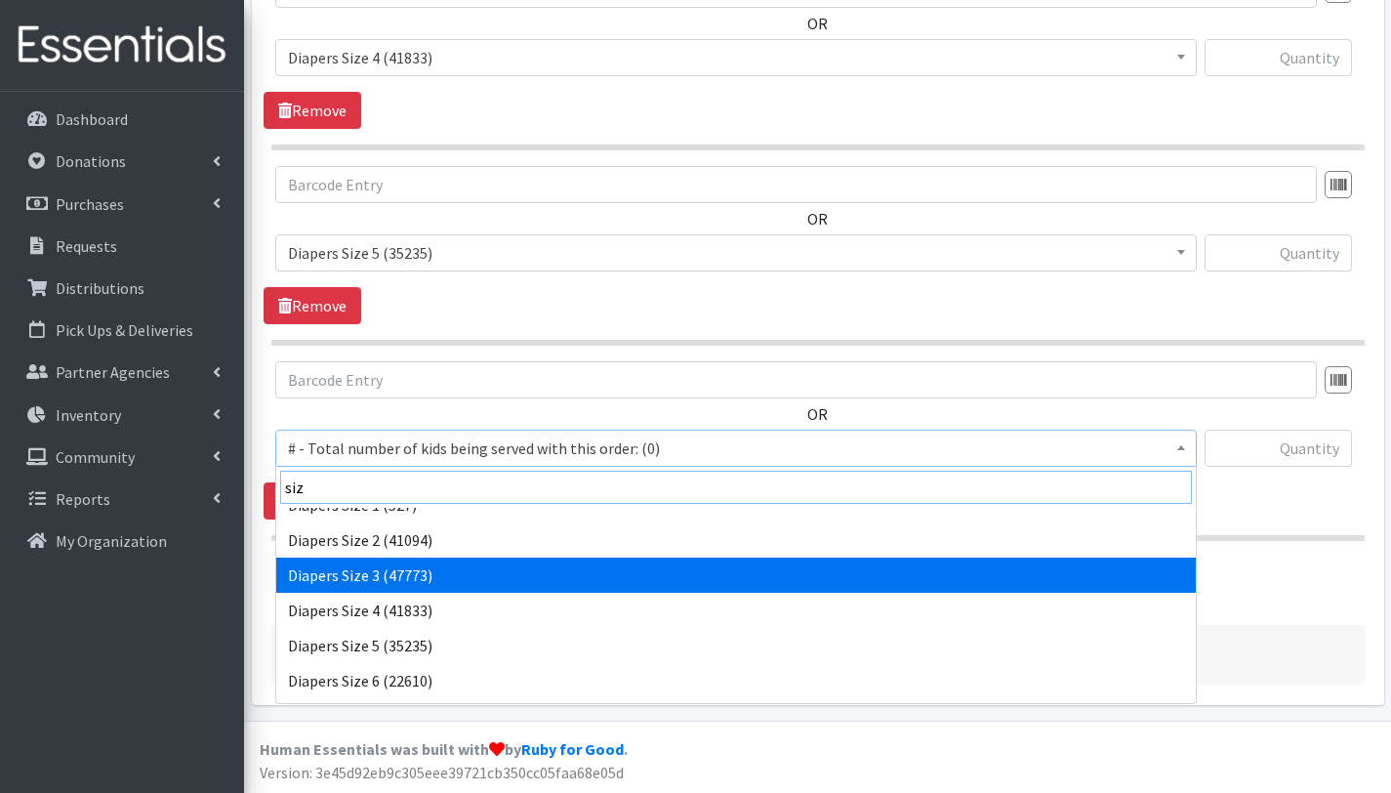
scroll to position [86, 0]
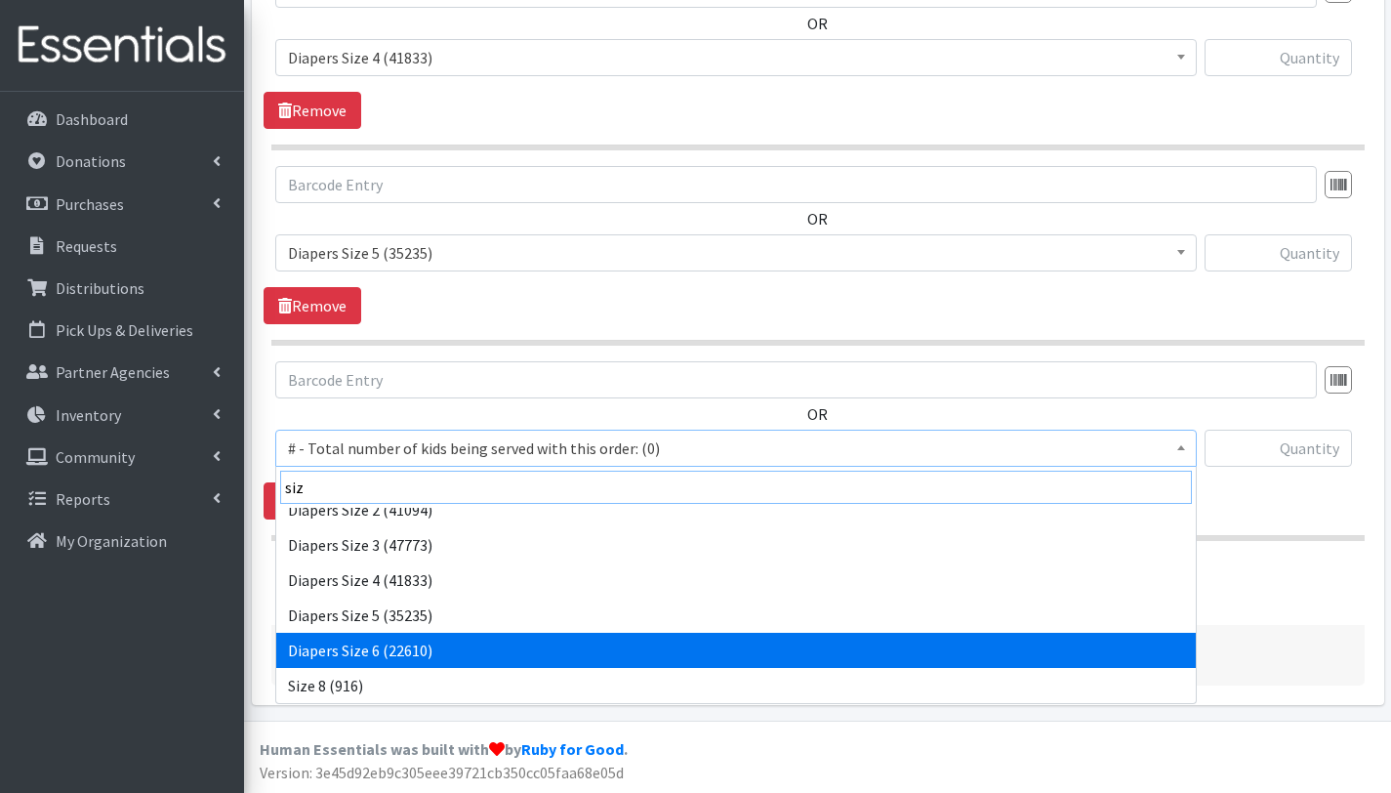
type input "siz"
select select "2674"
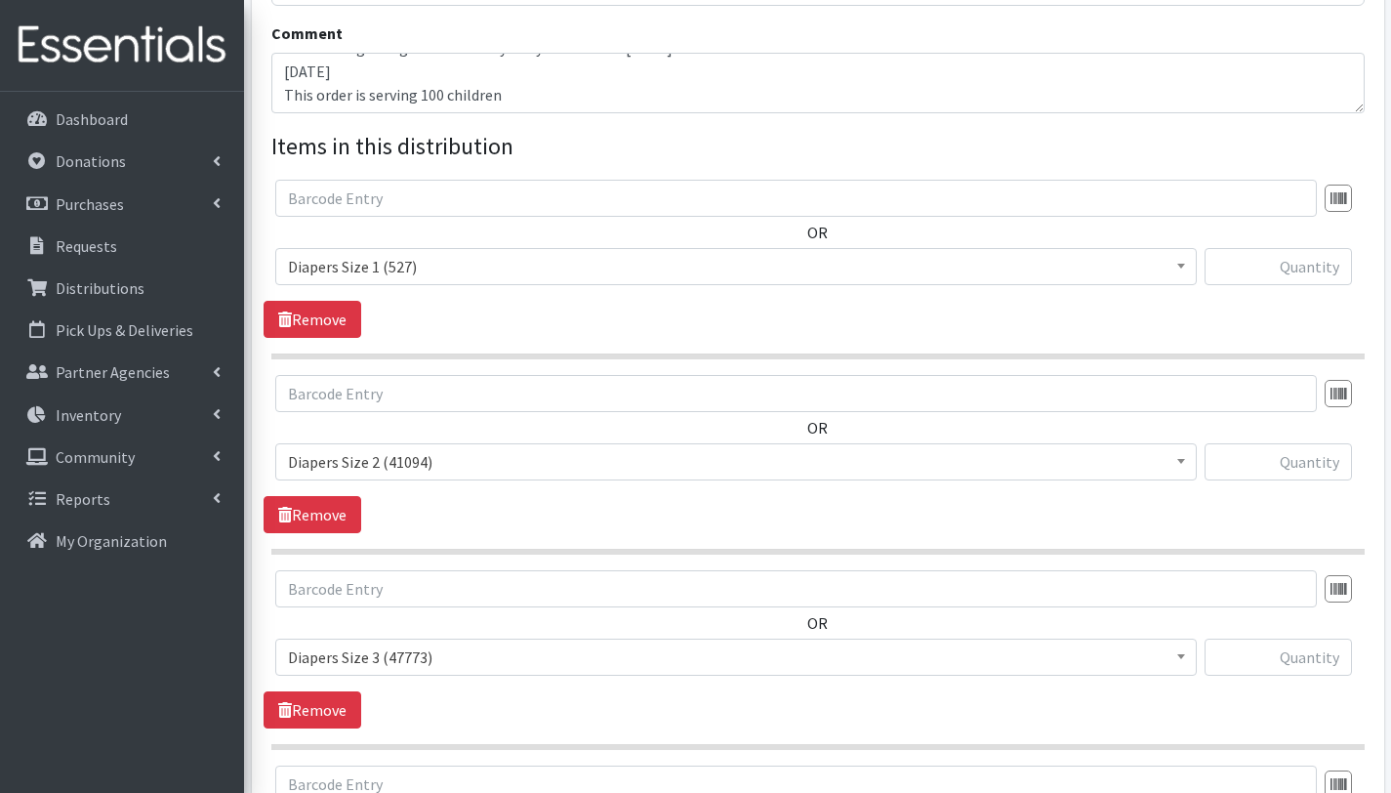
scroll to position [563, 0]
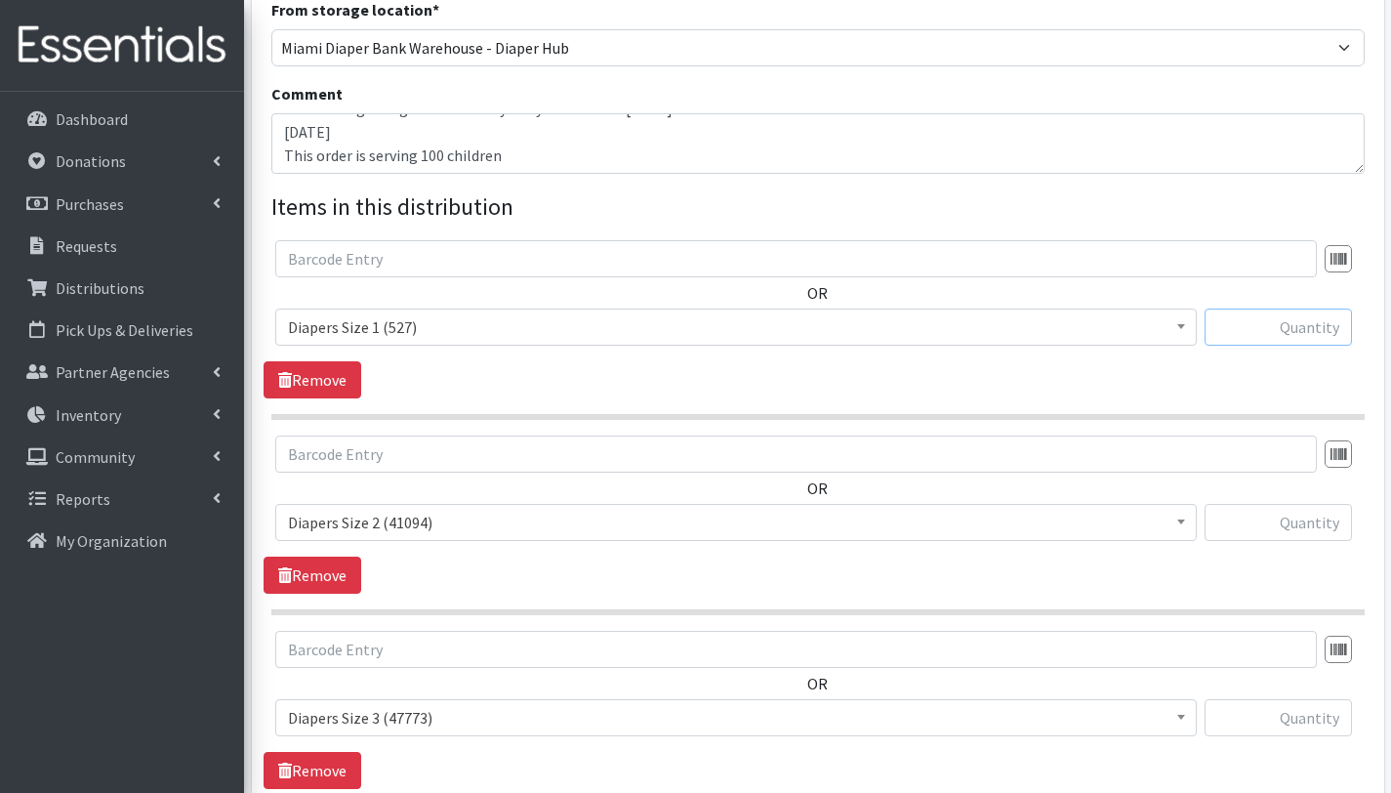
click at [1273, 326] on input "text" at bounding box center [1277, 326] width 147 height 37
type input "500"
click at [1327, 523] on input "text" at bounding box center [1277, 522] width 147 height 37
type input "500"
click at [1313, 718] on input "text" at bounding box center [1277, 717] width 147 height 37
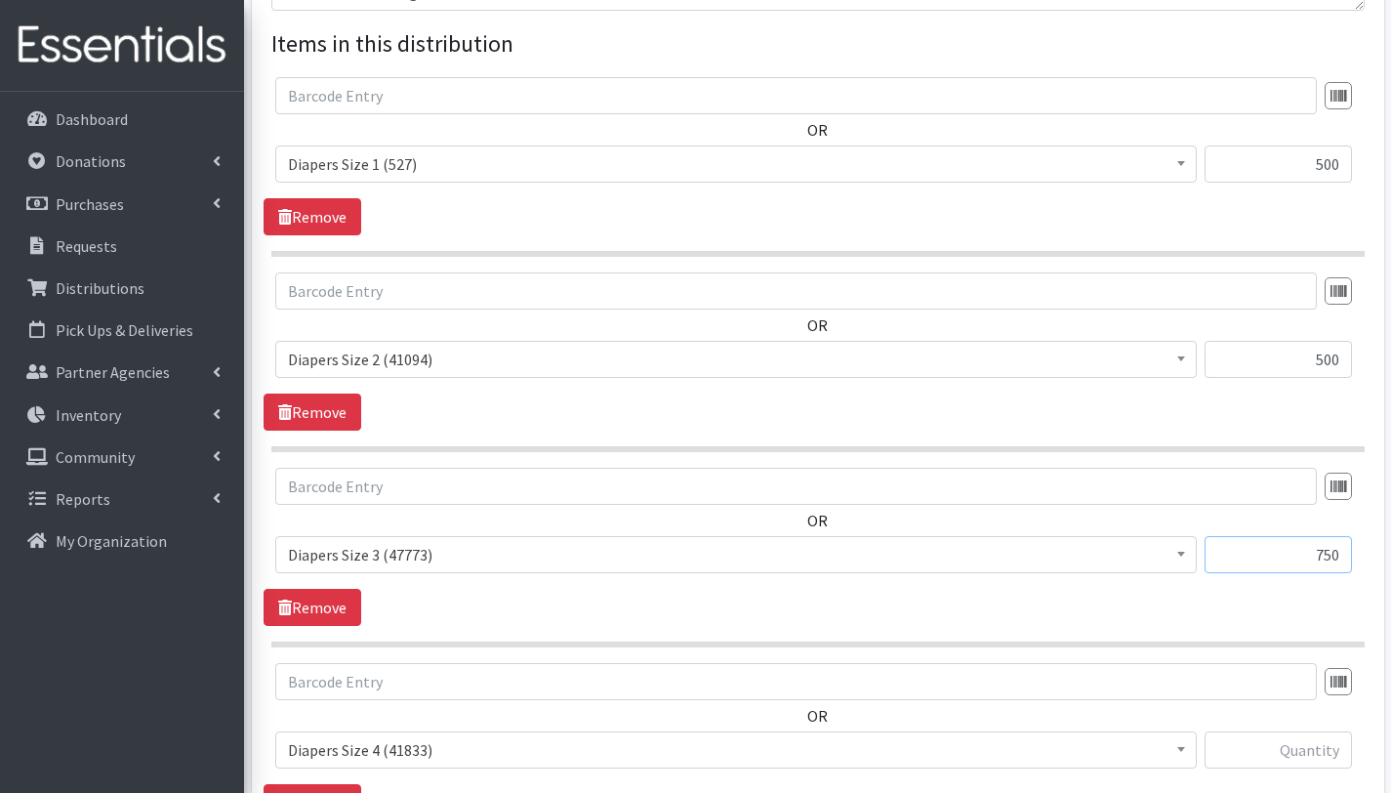
scroll to position [894, 0]
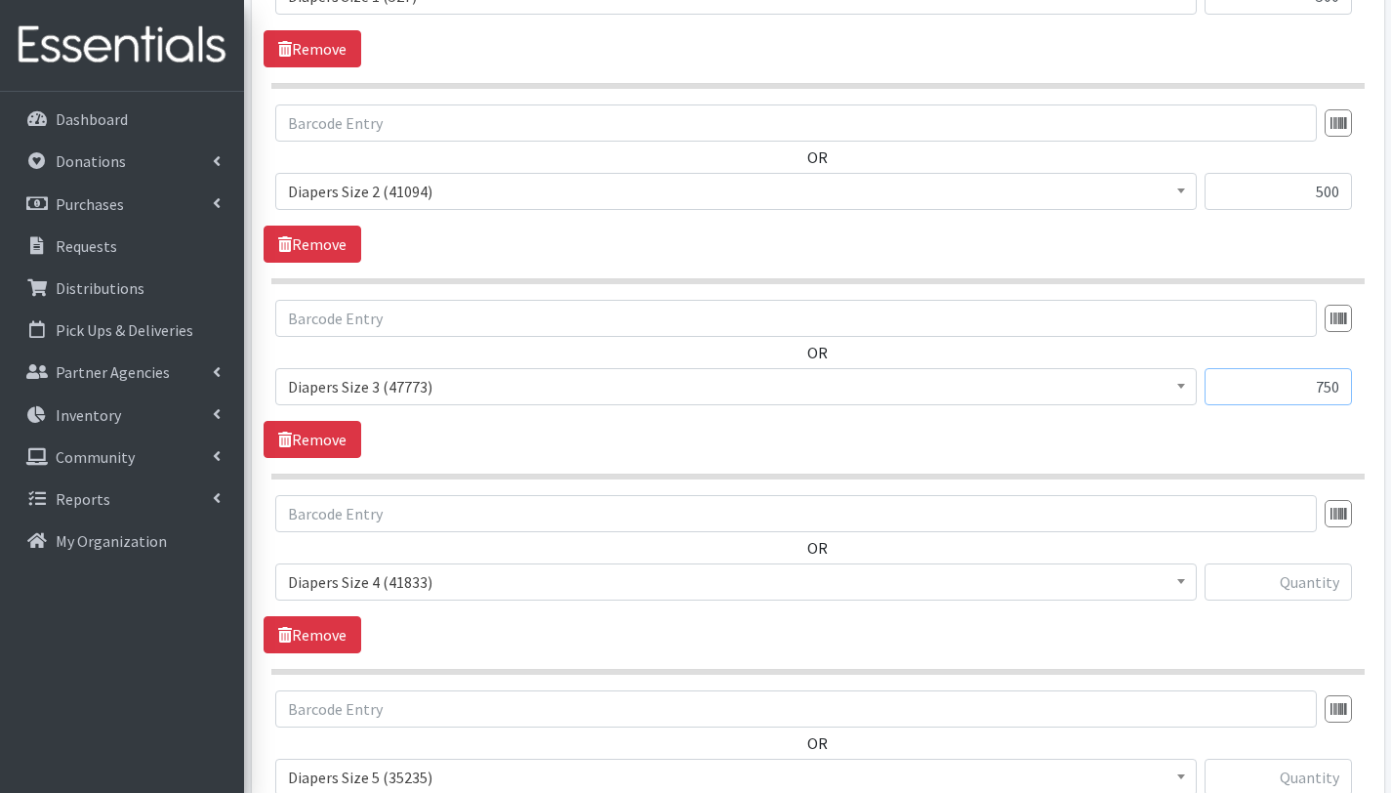
type input "750"
click at [1320, 579] on input "text" at bounding box center [1277, 581] width 147 height 37
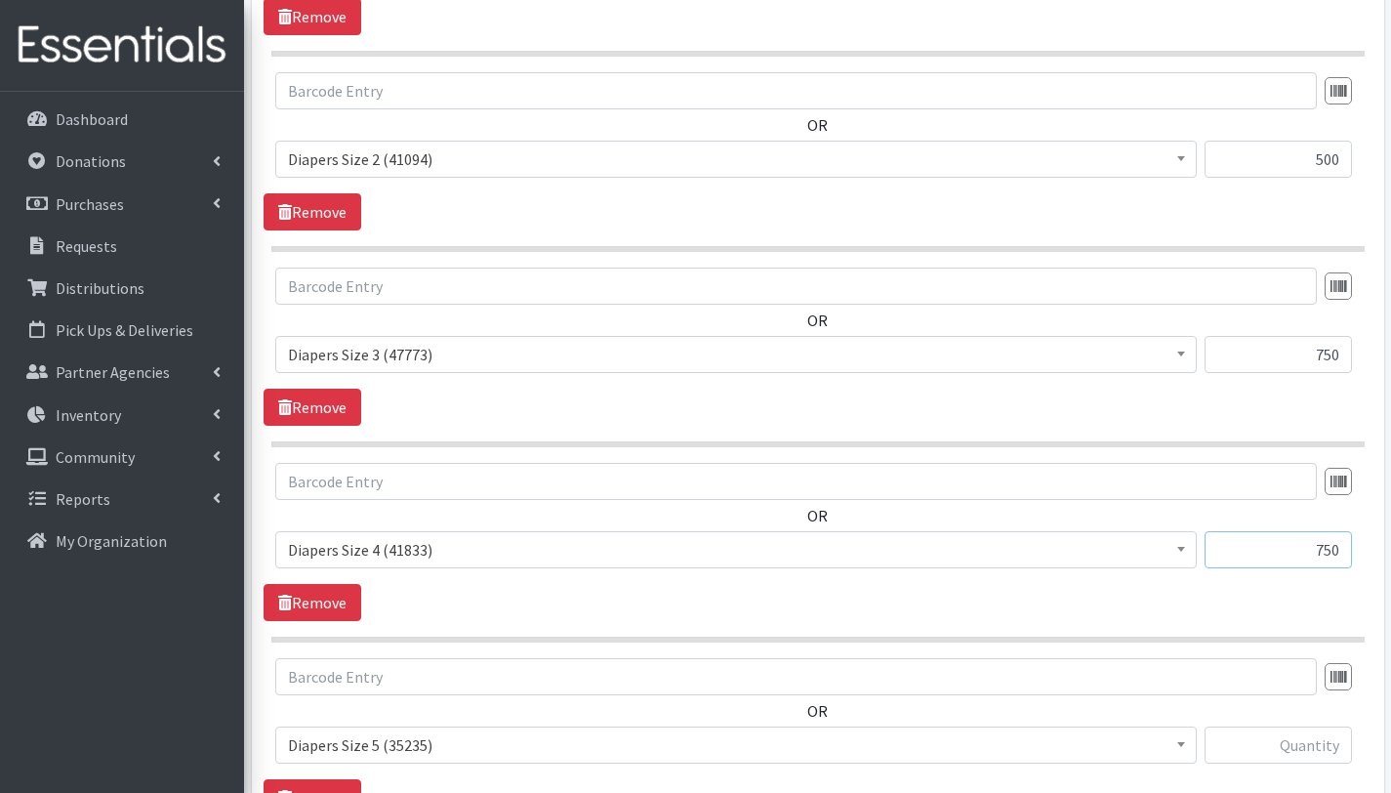
scroll to position [926, 0]
type input "750"
click at [1299, 744] on input "text" at bounding box center [1277, 744] width 147 height 37
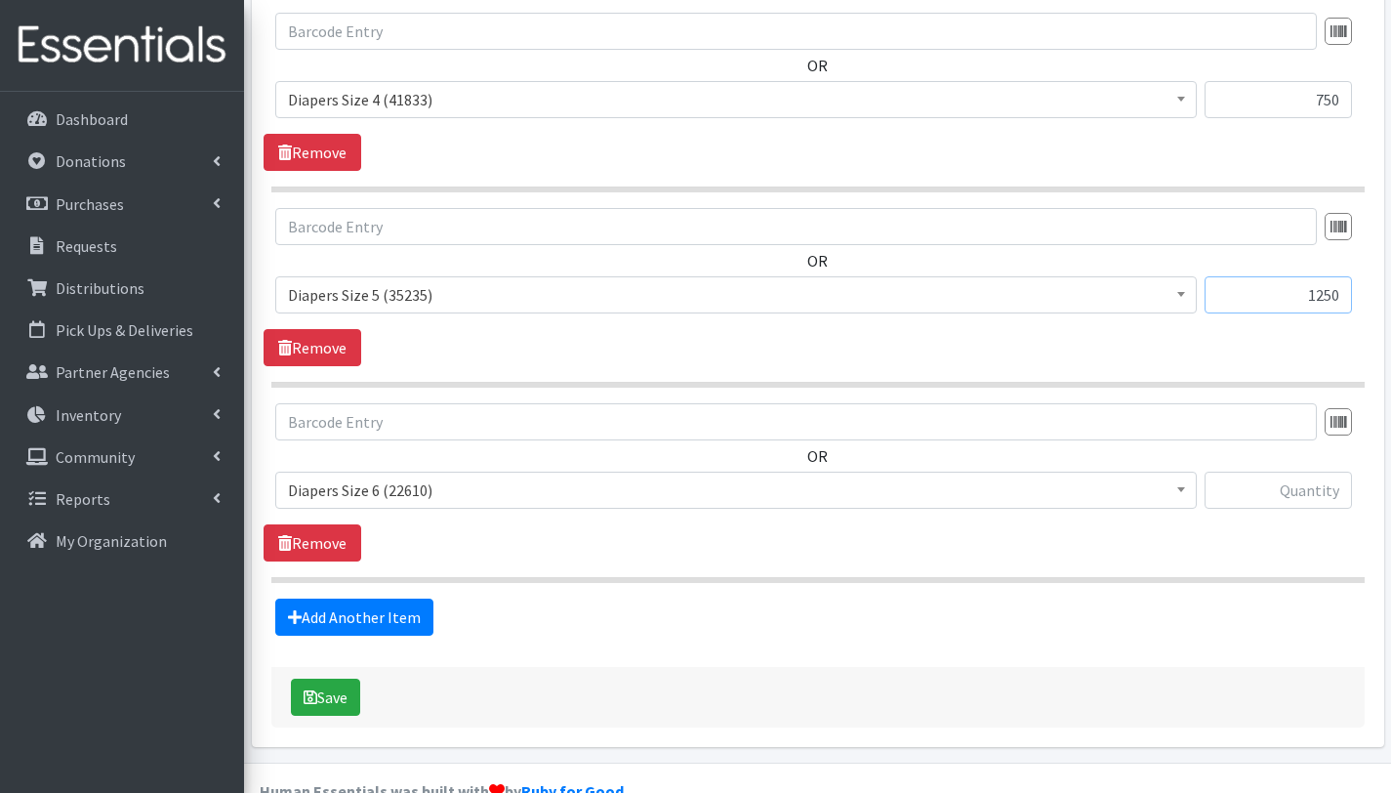
scroll to position [1381, 0]
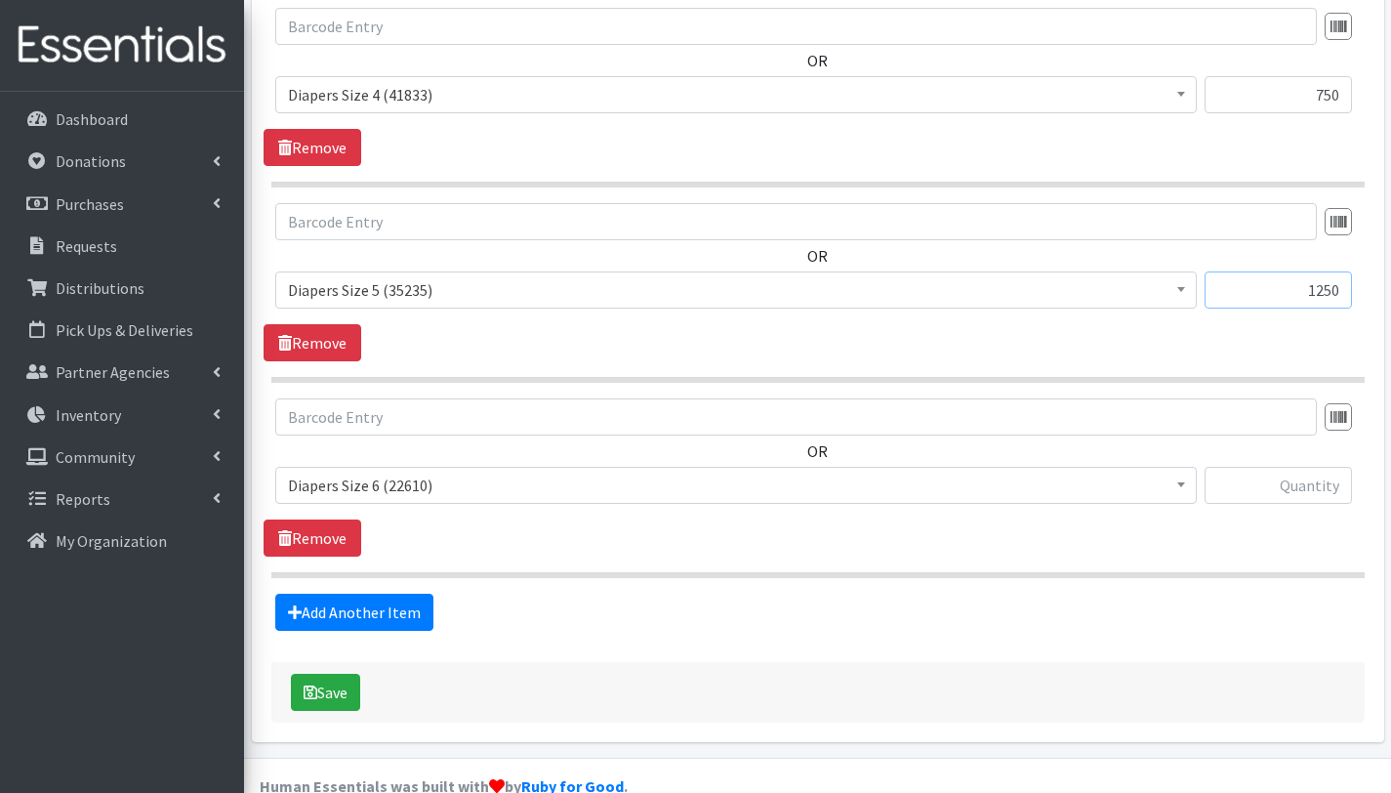
type input "1250"
click at [1317, 482] on input "text" at bounding box center [1277, 485] width 147 height 37
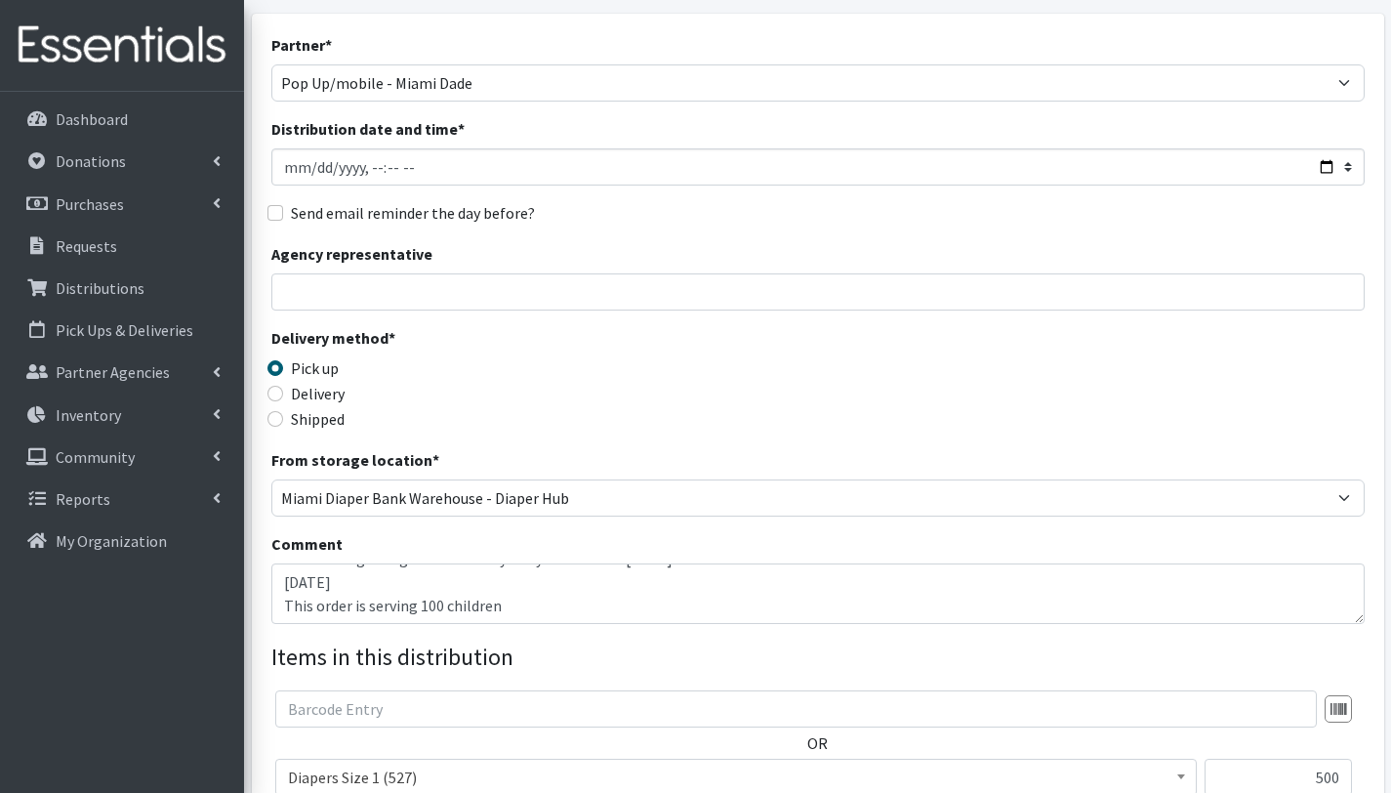
scroll to position [121, 0]
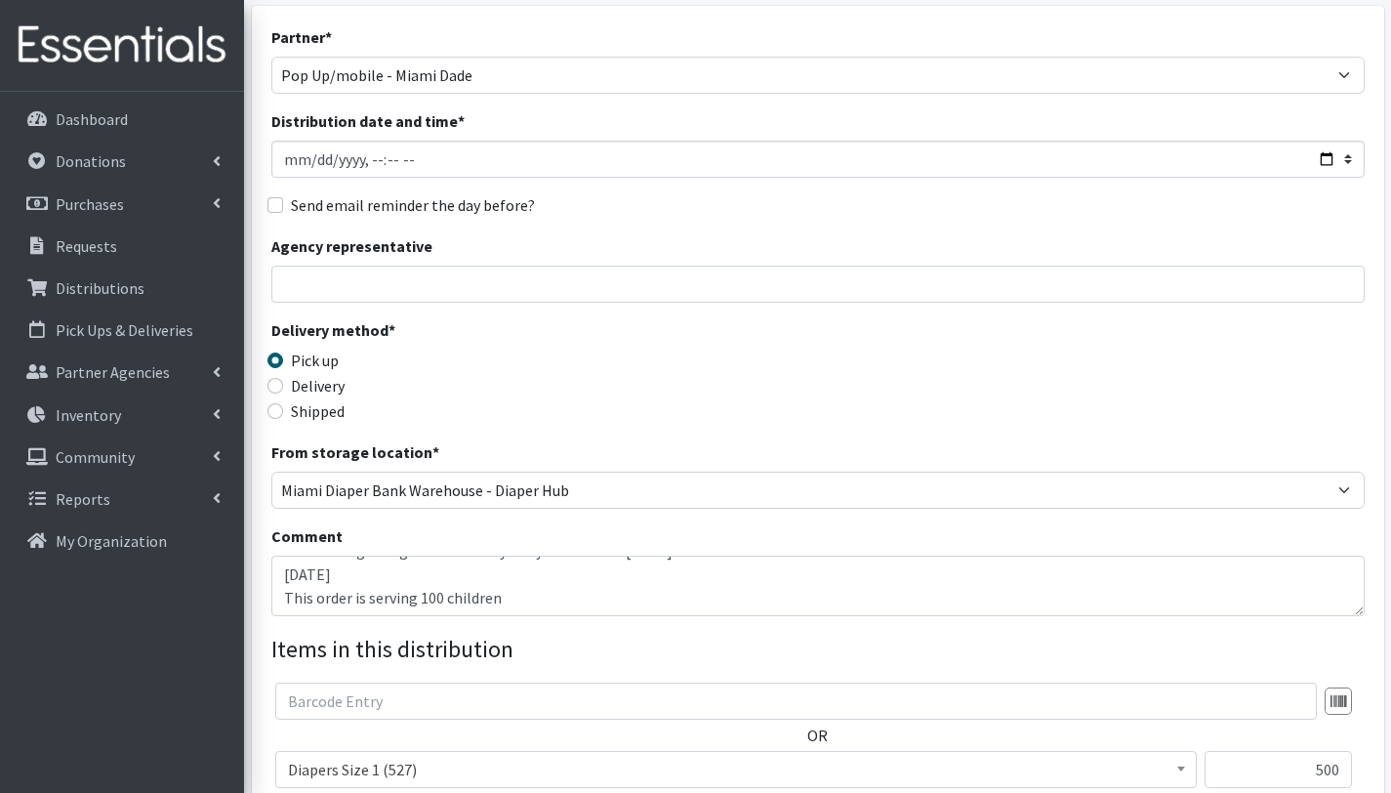
type input "1250"
click at [395, 562] on textarea "POP UP EVENT REQUEST: Madame [PERSON_NAME] Blessed Beginnings: "Community Baby …" at bounding box center [817, 585] width 1093 height 61
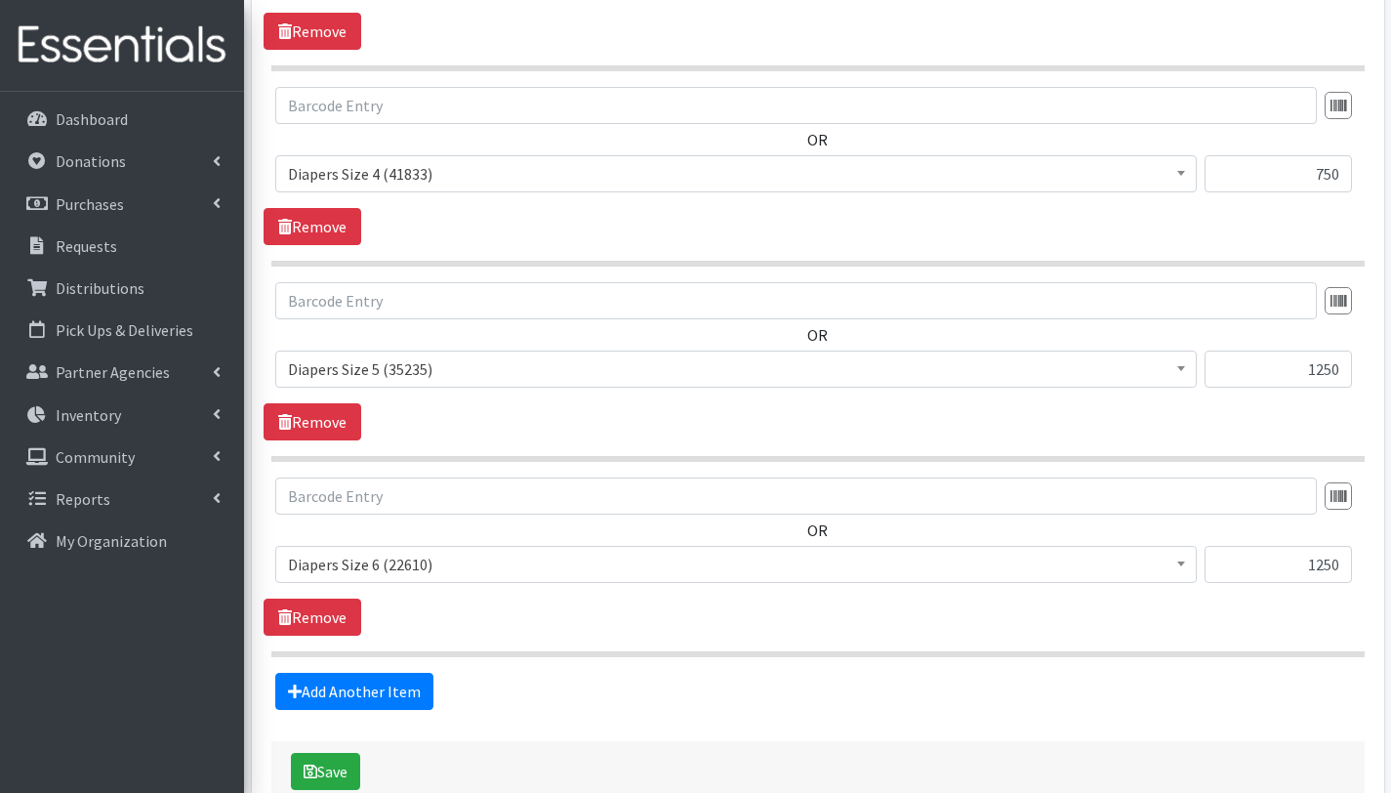
scroll to position [1418, 0]
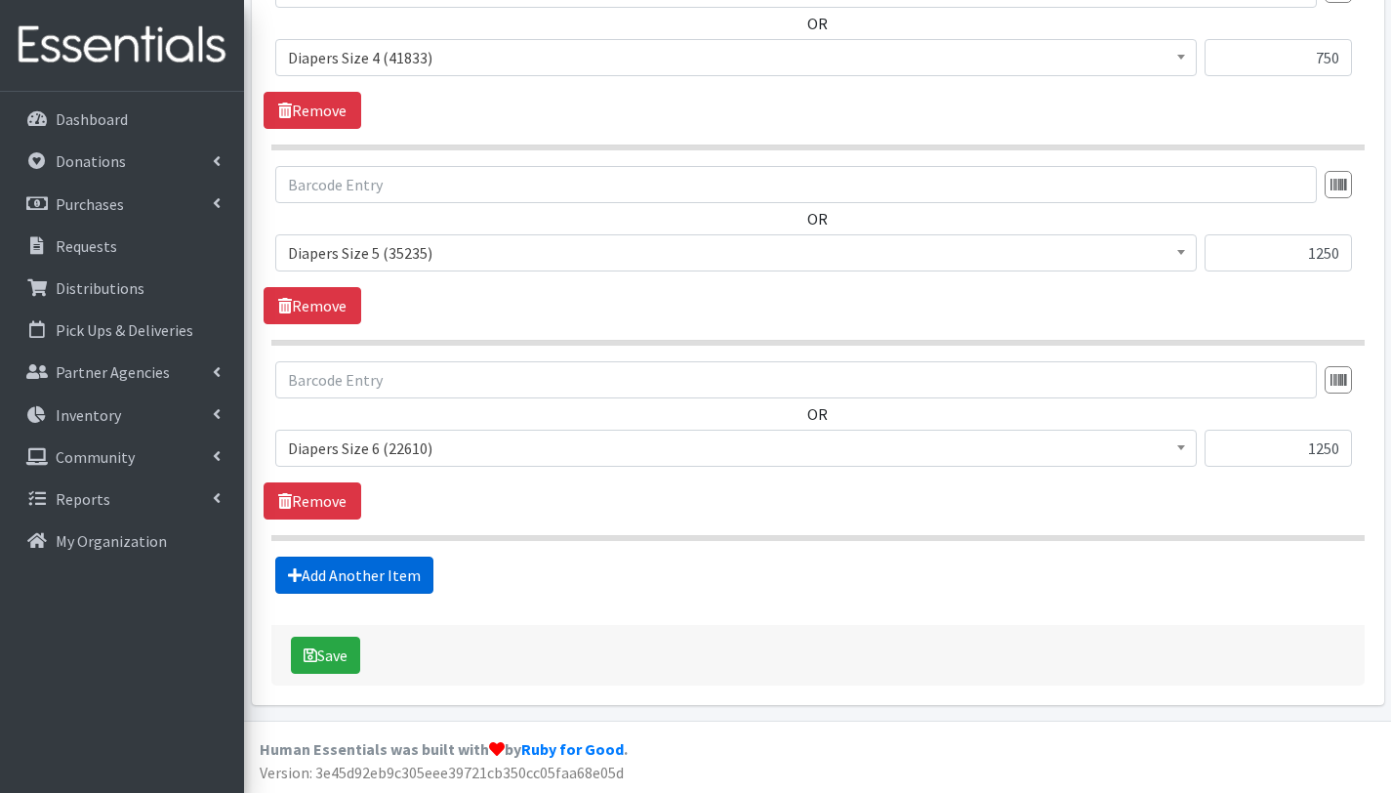
click at [393, 586] on link "Add Another Item" at bounding box center [354, 574] width 158 height 37
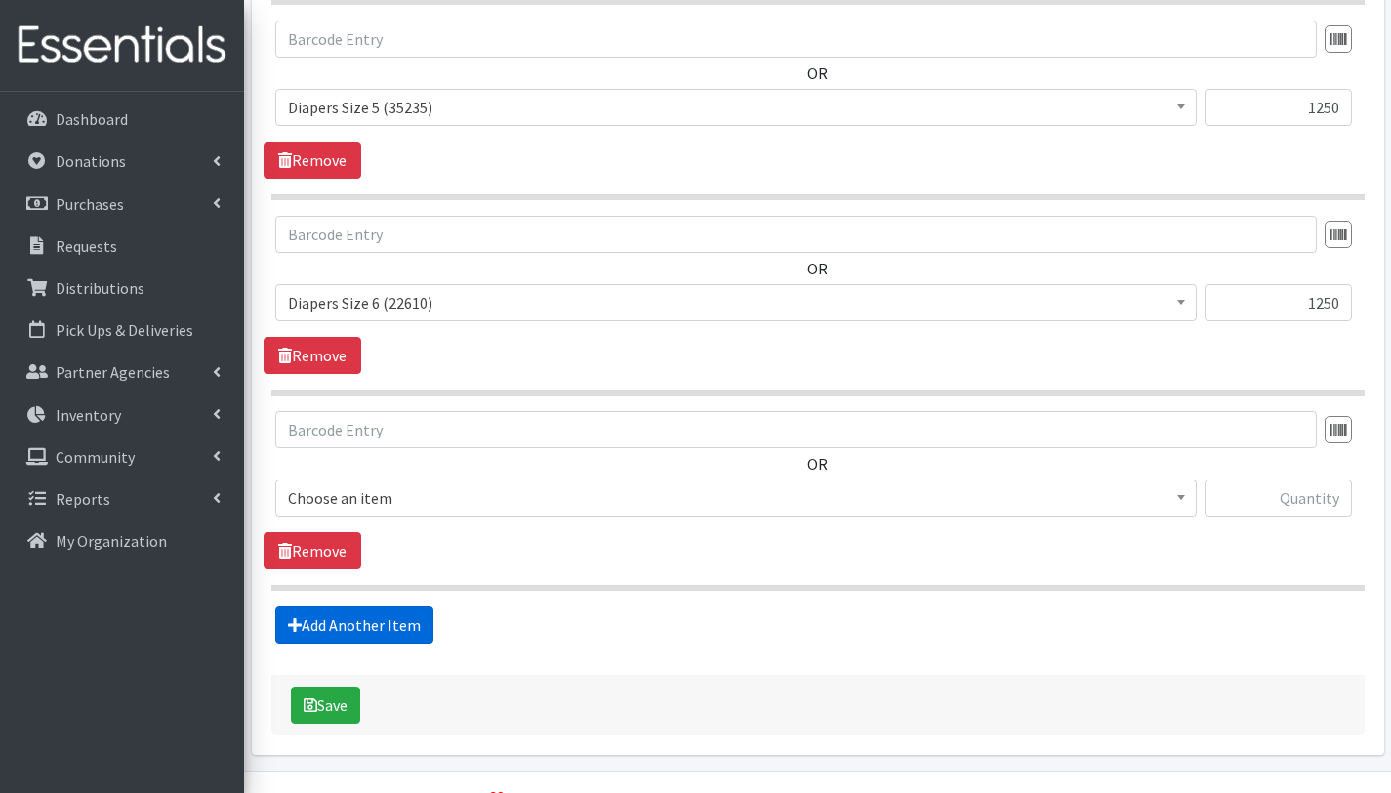
scroll to position [1613, 0]
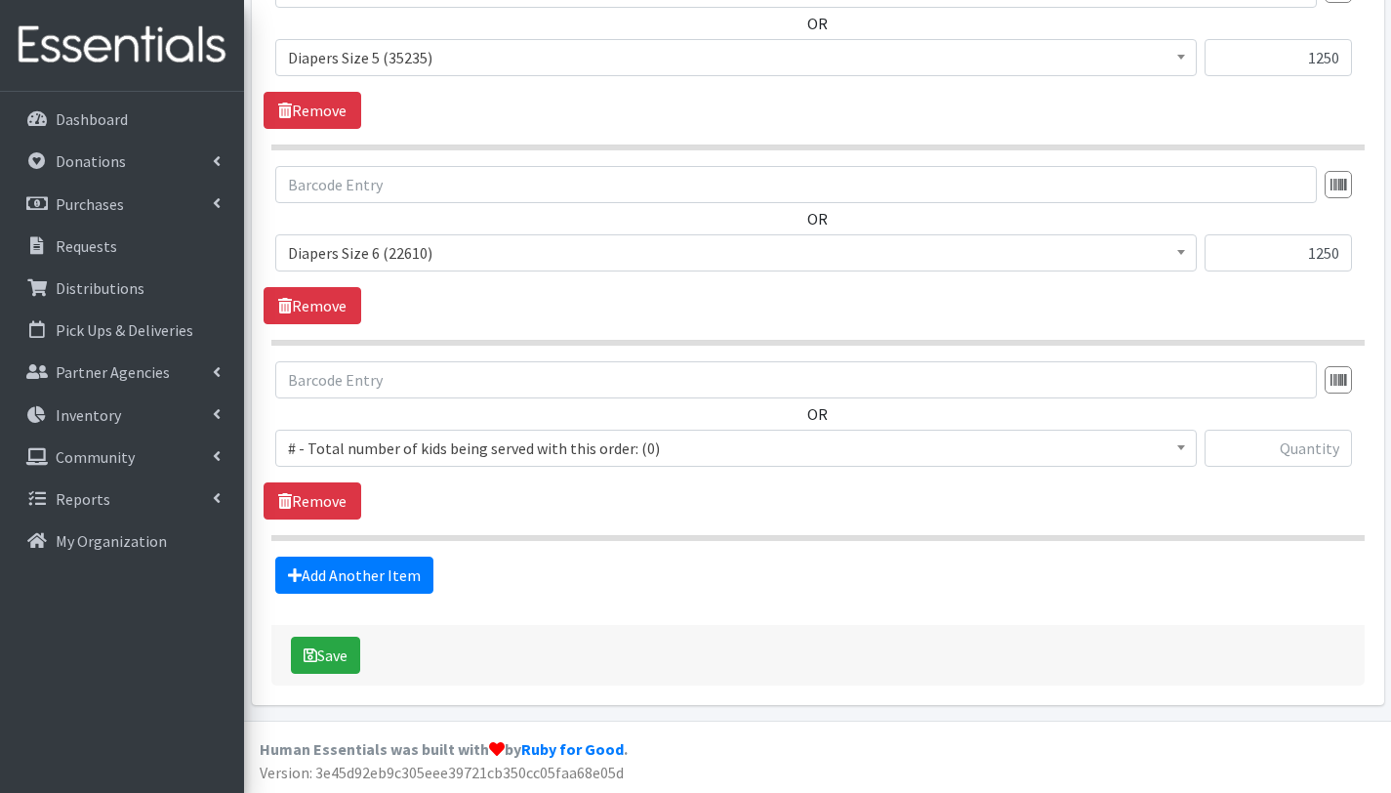
click at [415, 446] on span "# - Total number of kids being served with this order: (0)" at bounding box center [736, 447] width 896 height 27
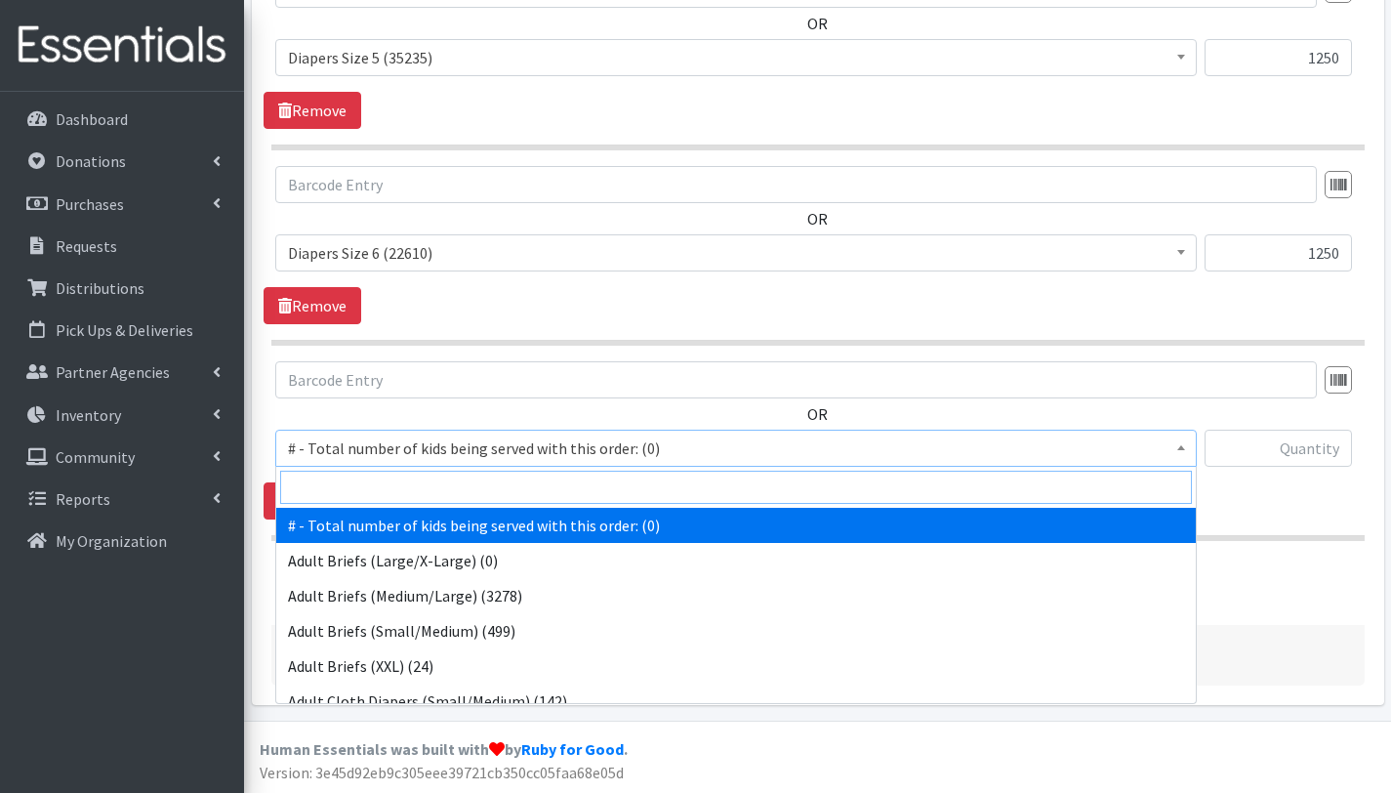
click at [405, 486] on input "search" at bounding box center [736, 486] width 912 height 33
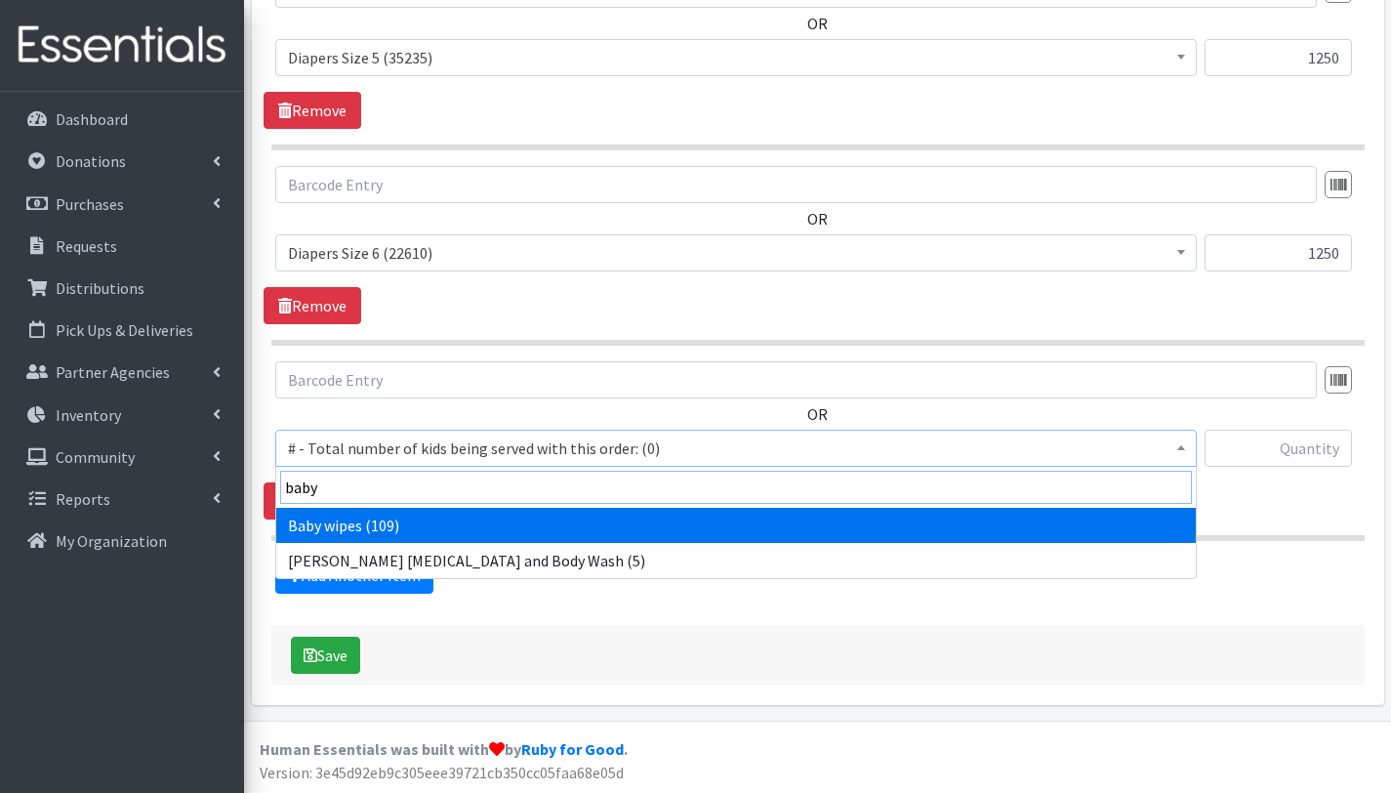
type input "baby"
select select "2649"
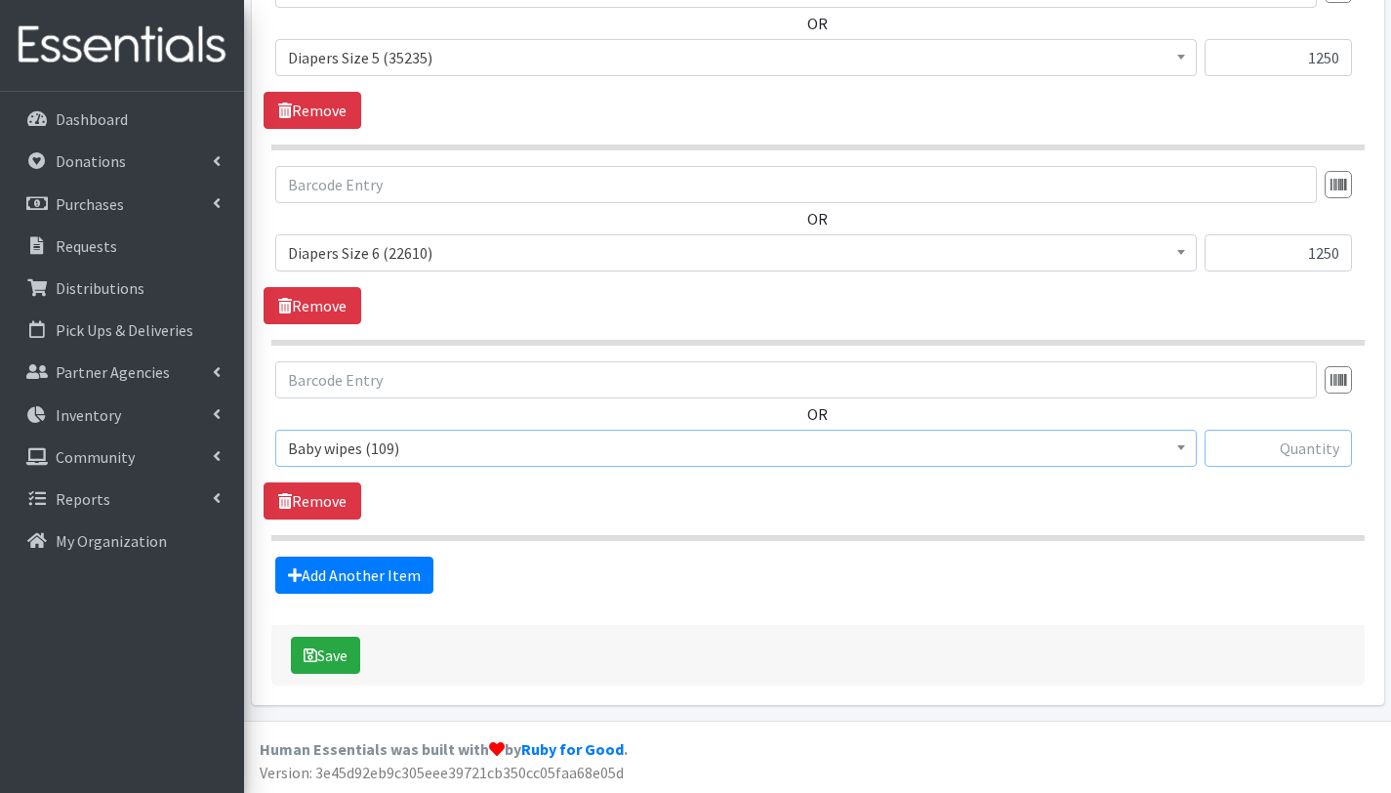
click at [1272, 450] on input "text" at bounding box center [1277, 447] width 147 height 37
type input "100"
click at [320, 656] on button "Save" at bounding box center [325, 654] width 69 height 37
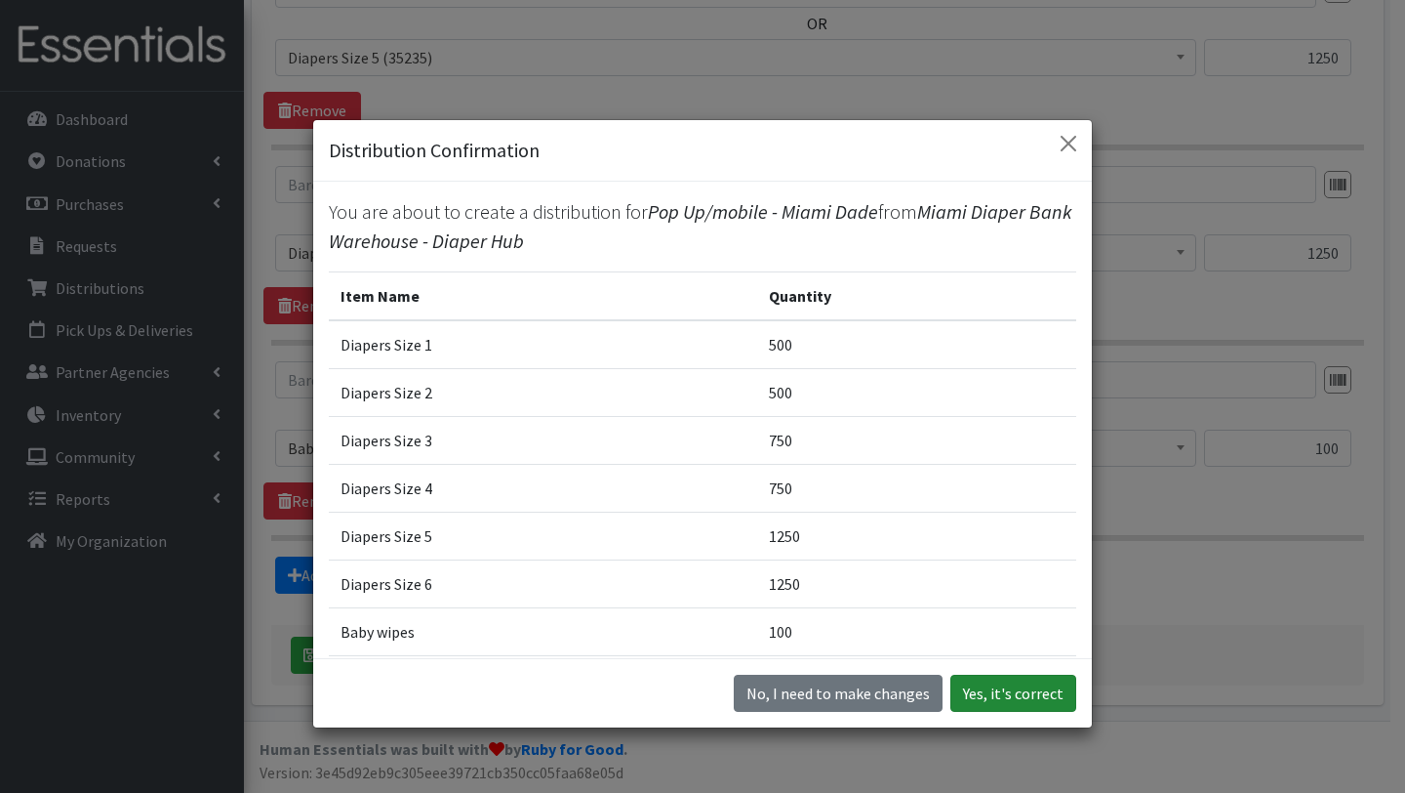
click at [991, 695] on button "Yes, it's correct" at bounding box center [1014, 692] width 126 height 37
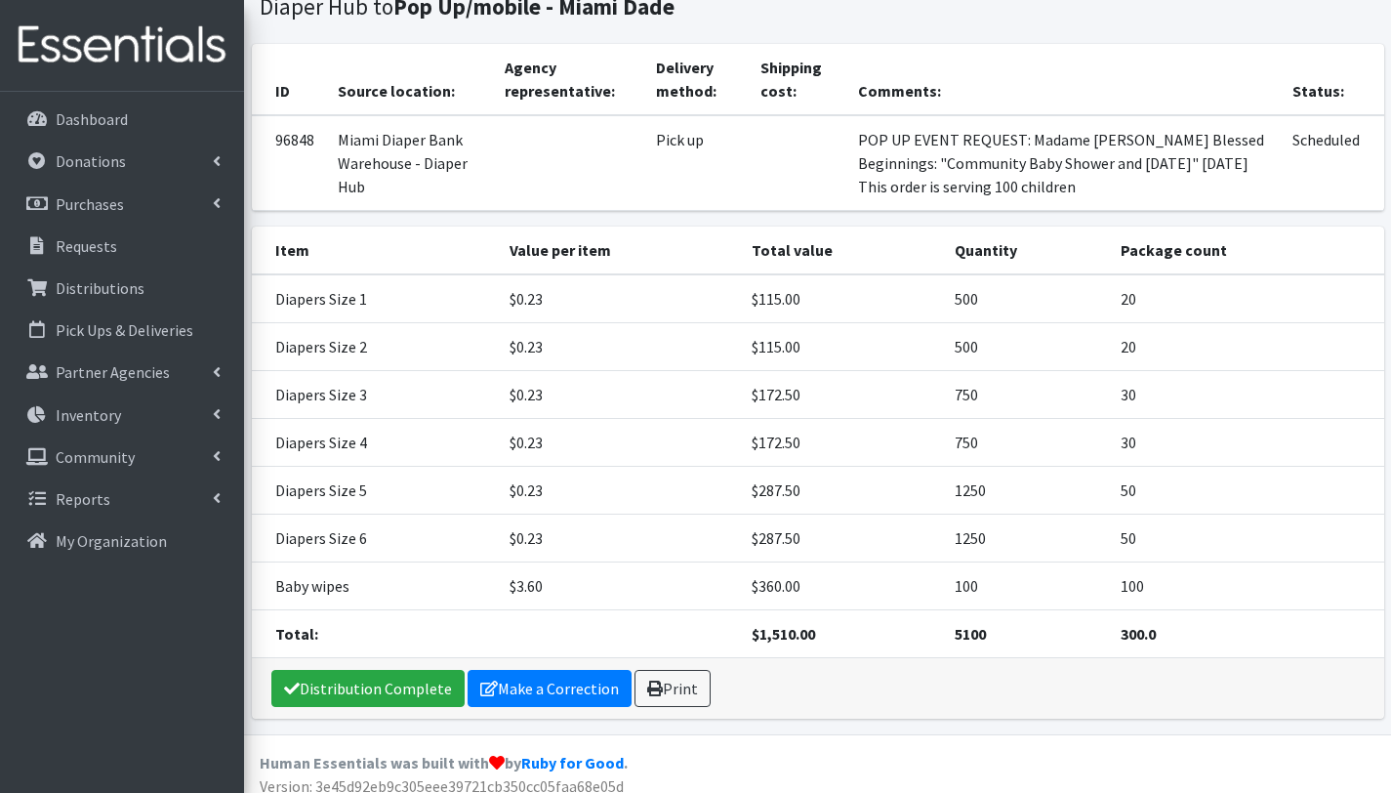
scroll to position [283, 0]
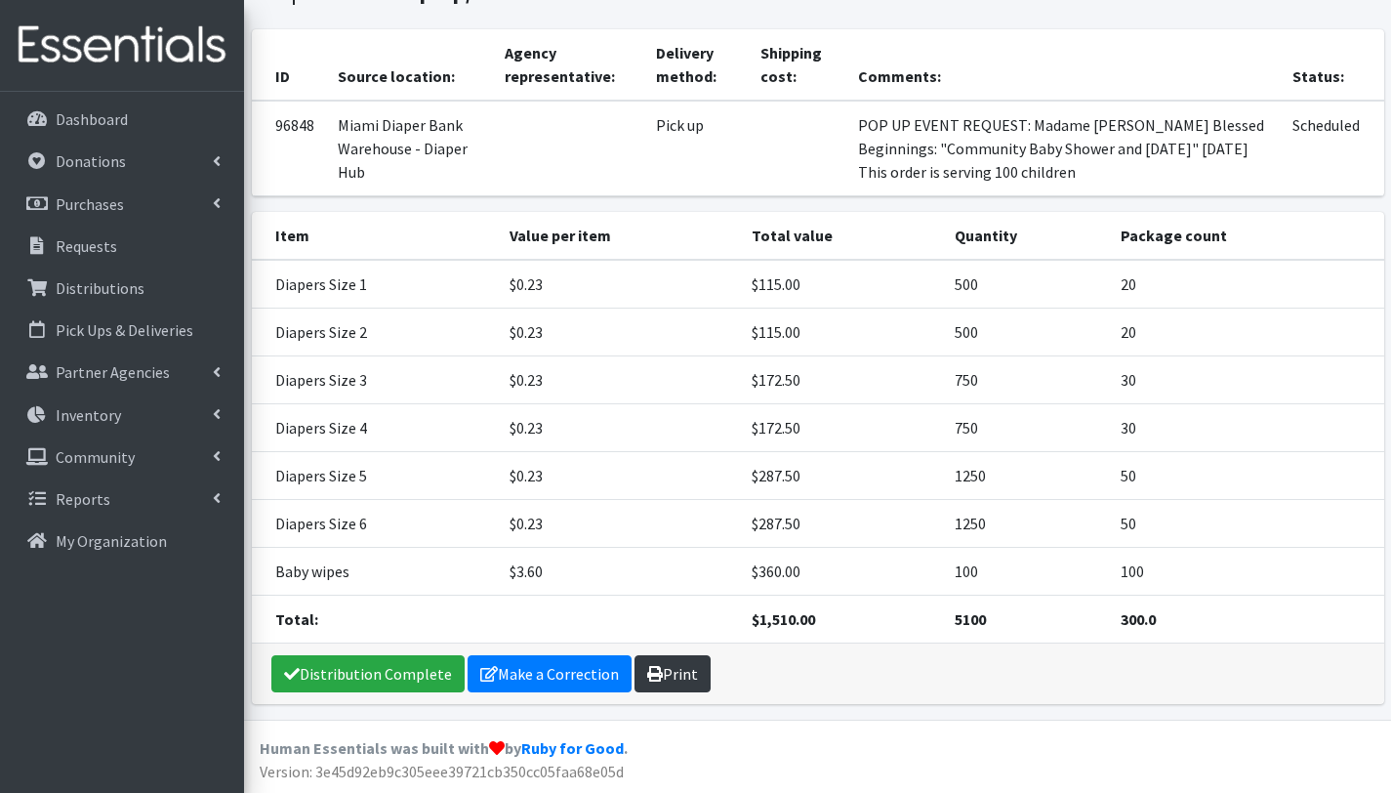
click at [680, 679] on link "Print" at bounding box center [672, 673] width 76 height 37
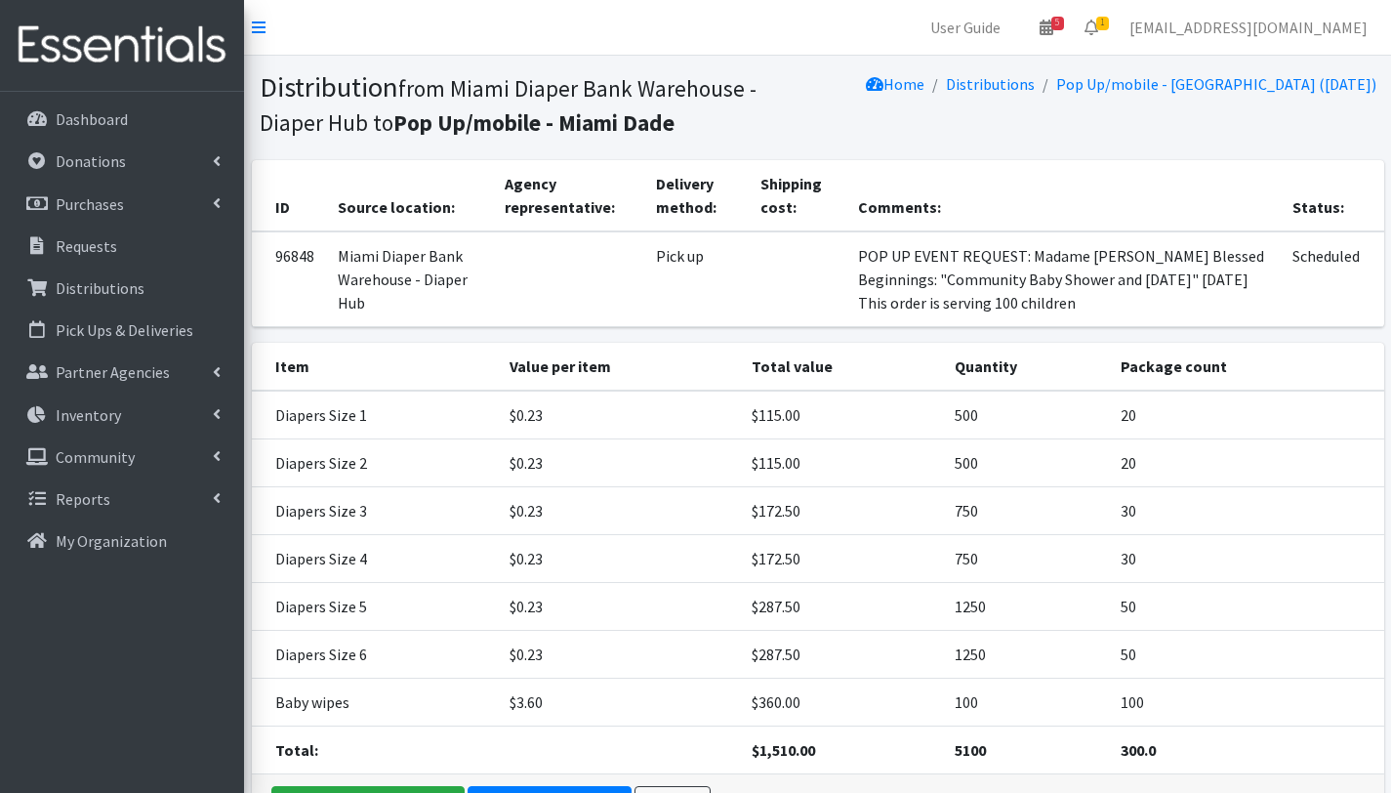
scroll to position [131, 0]
